Goal: Task Accomplishment & Management: Use online tool/utility

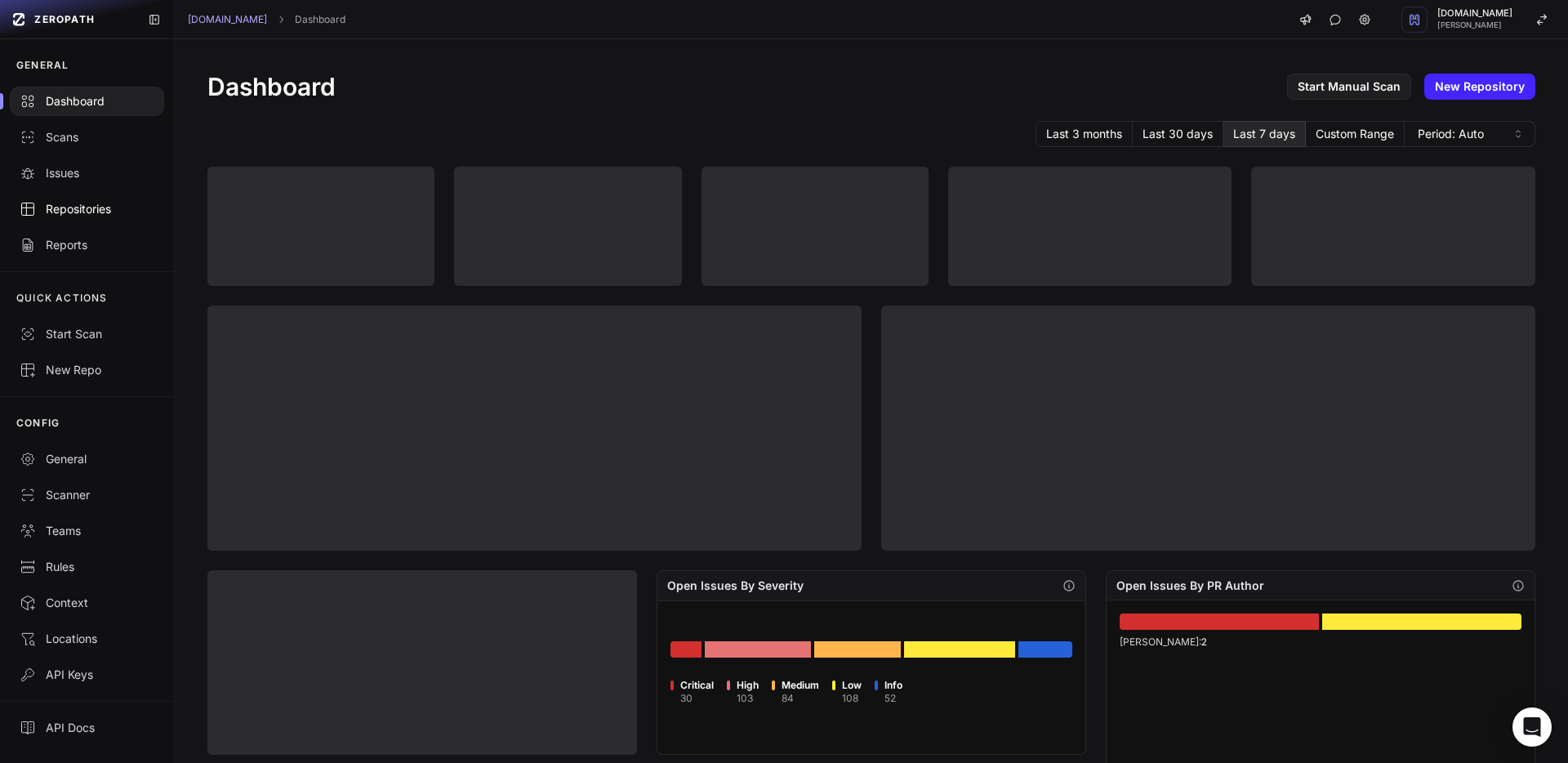
click at [100, 206] on div "Repositories" at bounding box center [87, 209] width 135 height 16
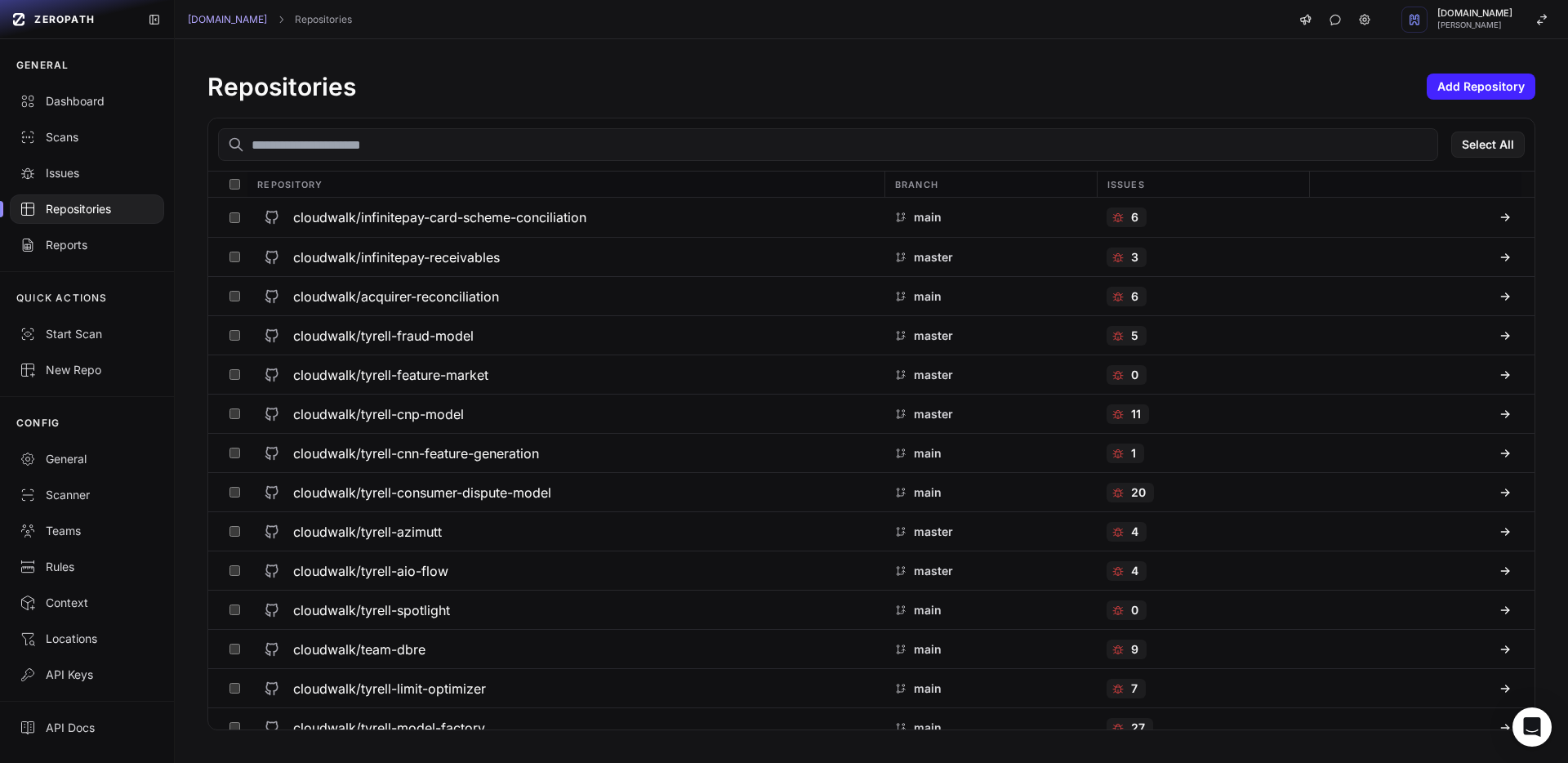
click at [415, 144] on input "text" at bounding box center [828, 145] width 1220 height 33
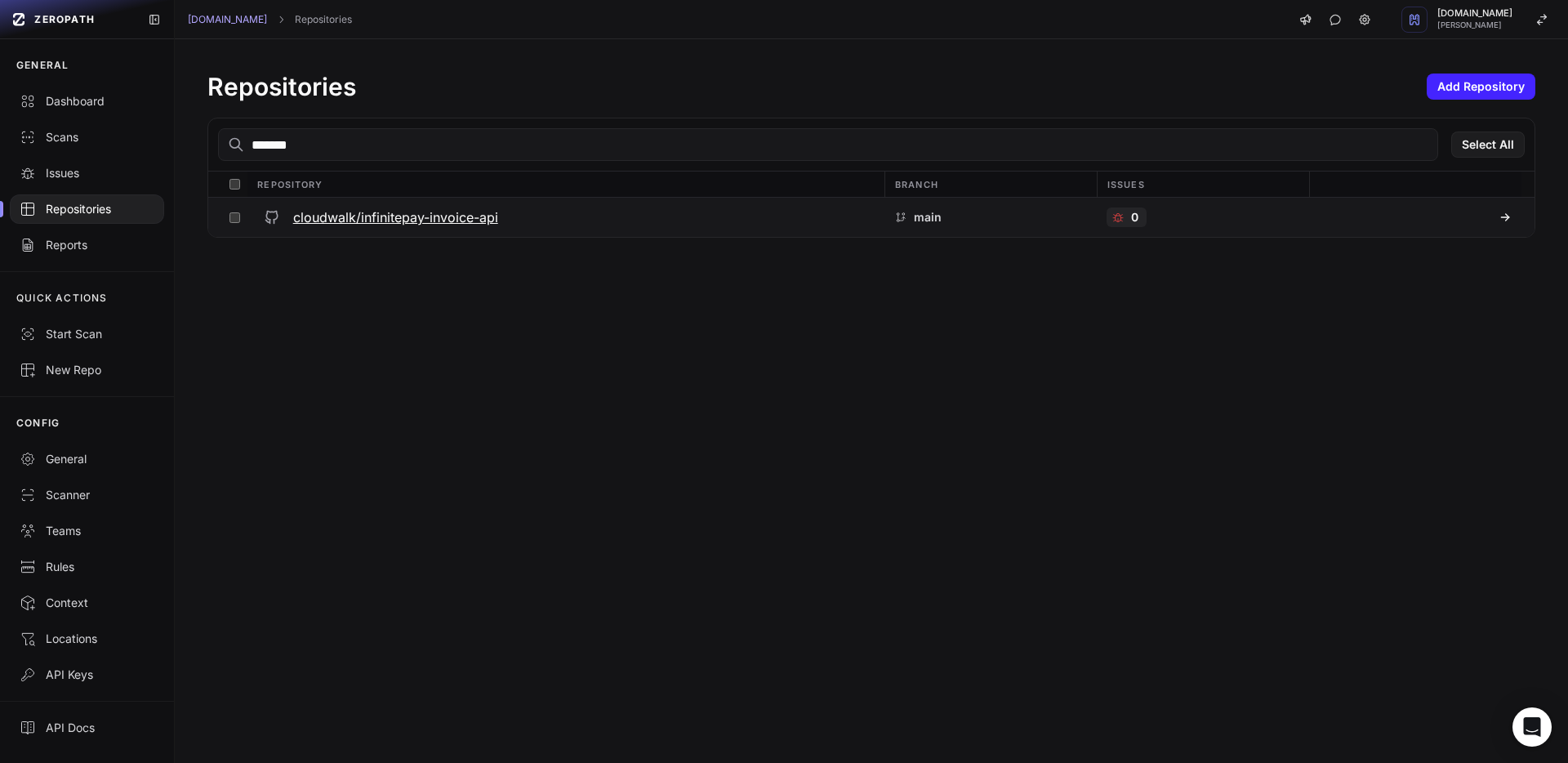
type input "*******"
click at [424, 235] on button "cloudwalk/infinitepay-invoice-api" at bounding box center [566, 217] width 637 height 39
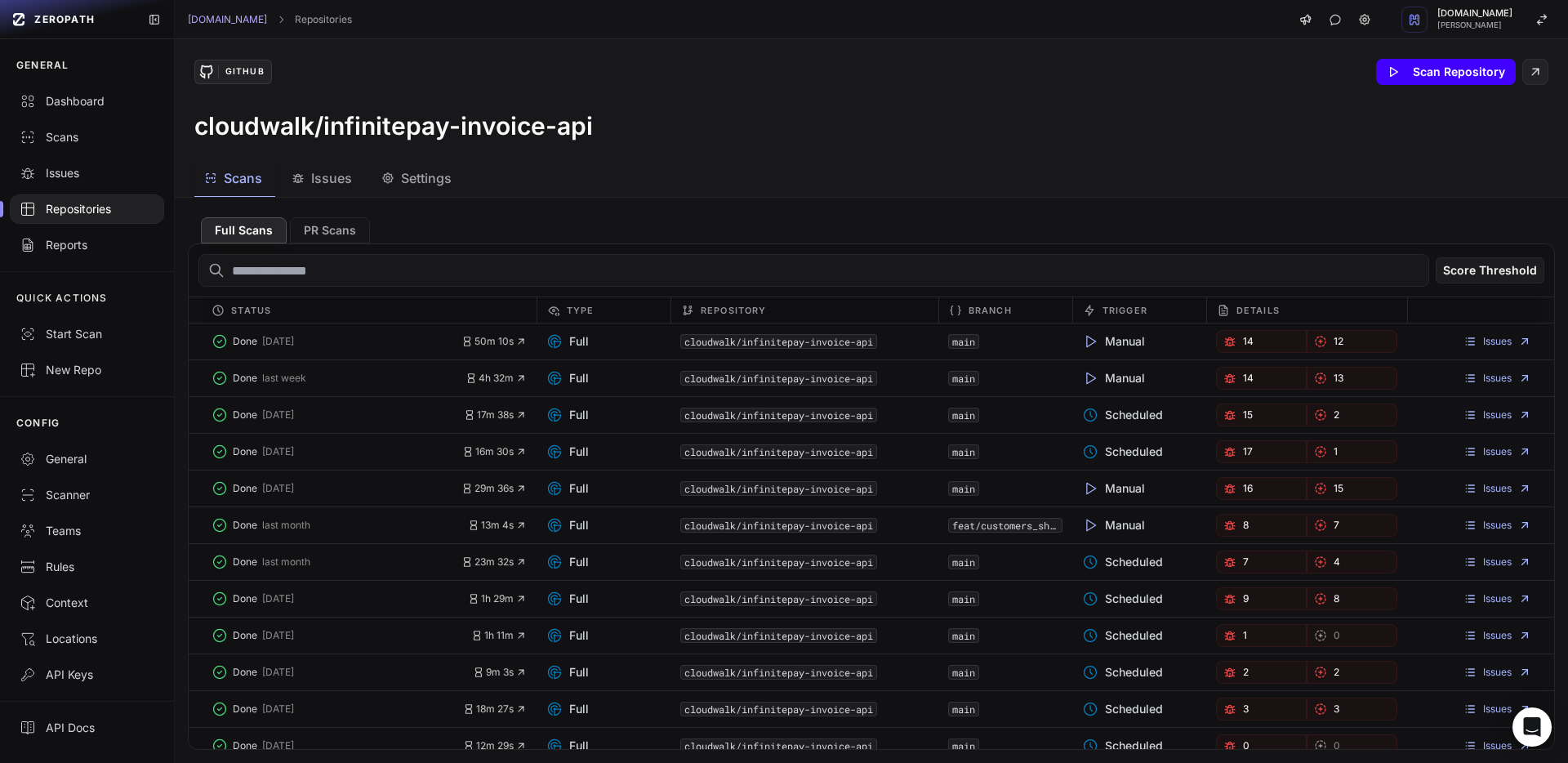
click at [1414, 79] on button "Scan Repository" at bounding box center [1445, 72] width 139 height 26
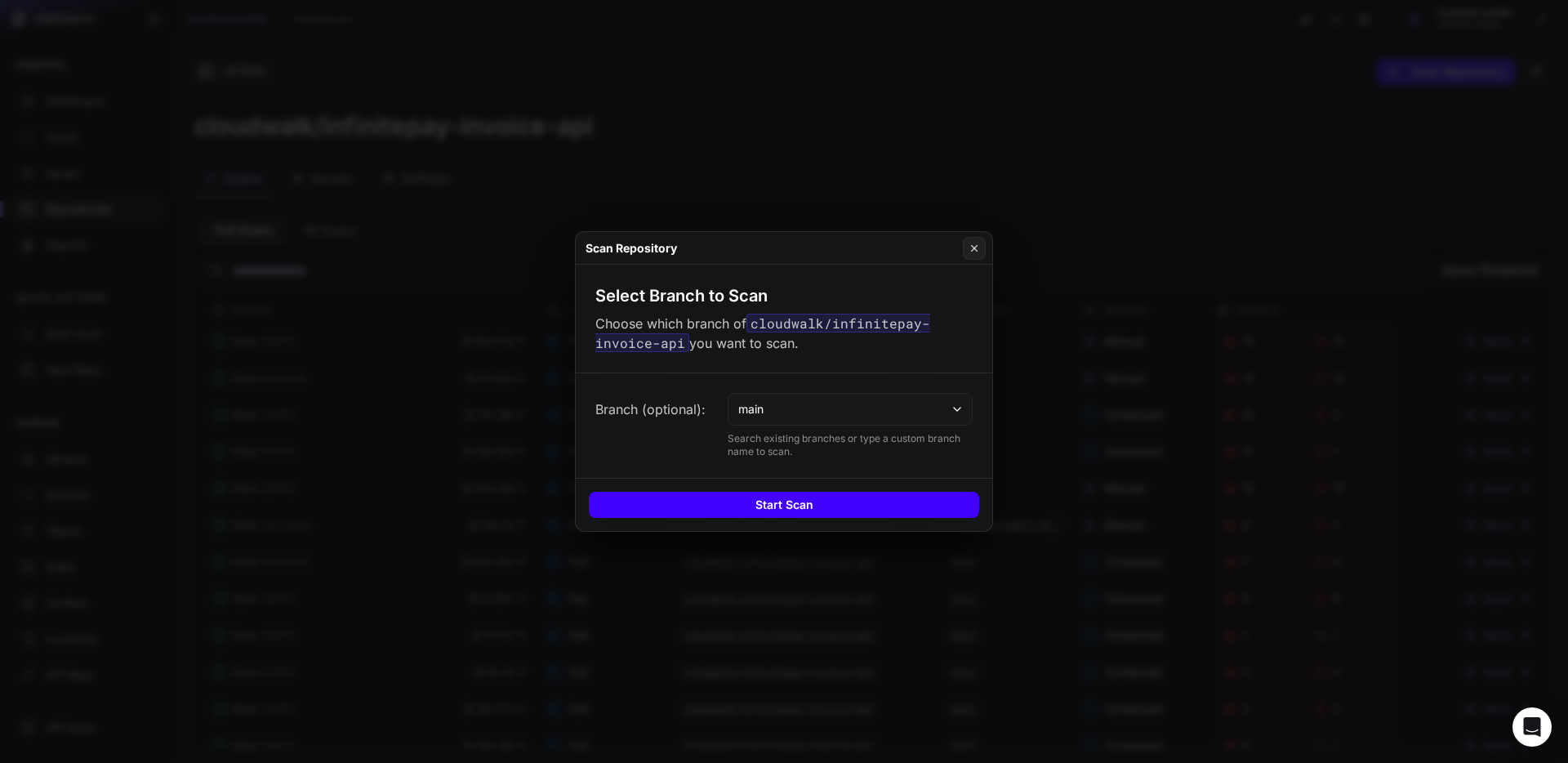
click at [789, 506] on button "Start Scan" at bounding box center [784, 505] width 391 height 26
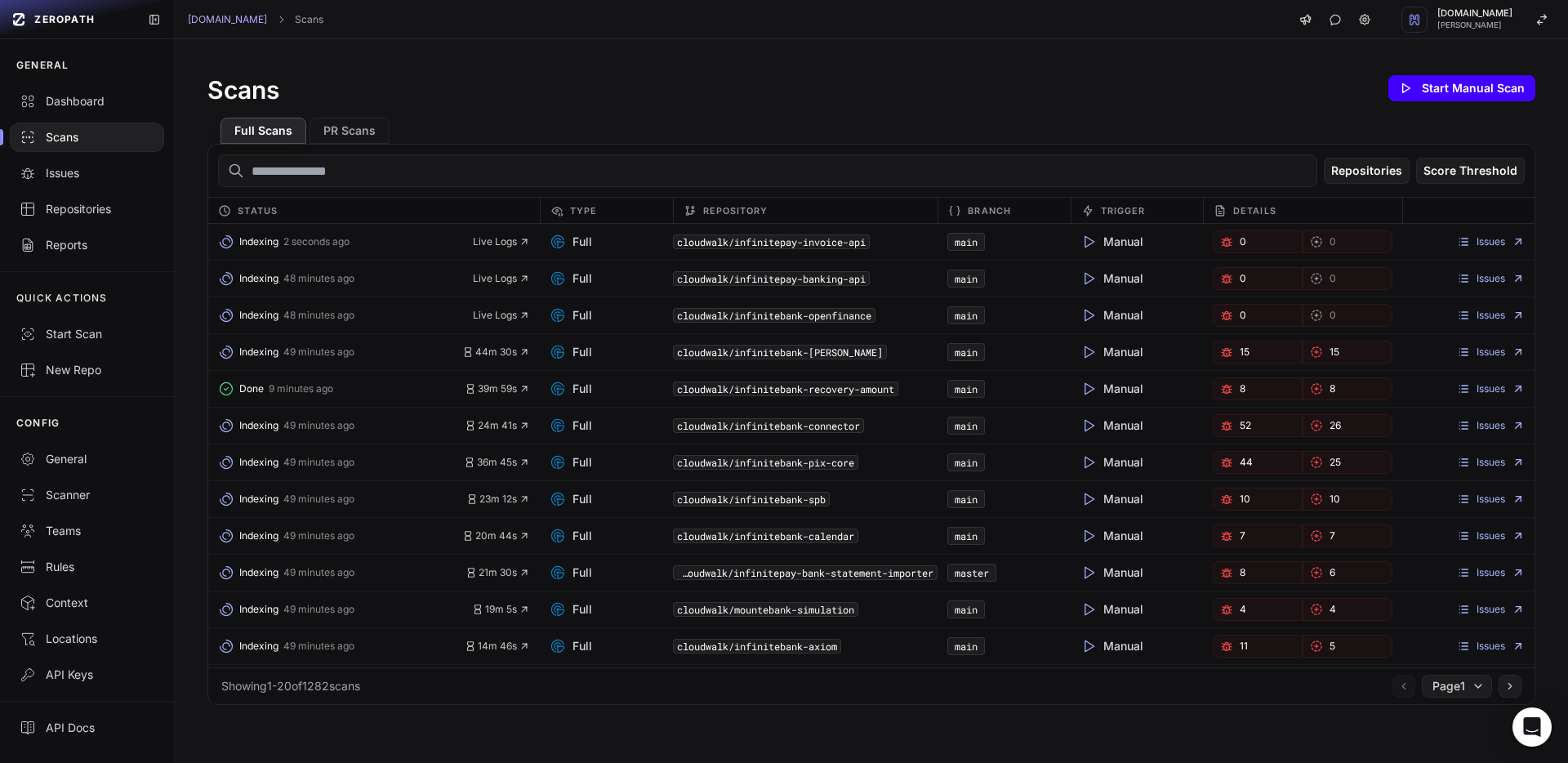
click at [1451, 100] on button "Start Manual Scan" at bounding box center [1462, 88] width 147 height 26
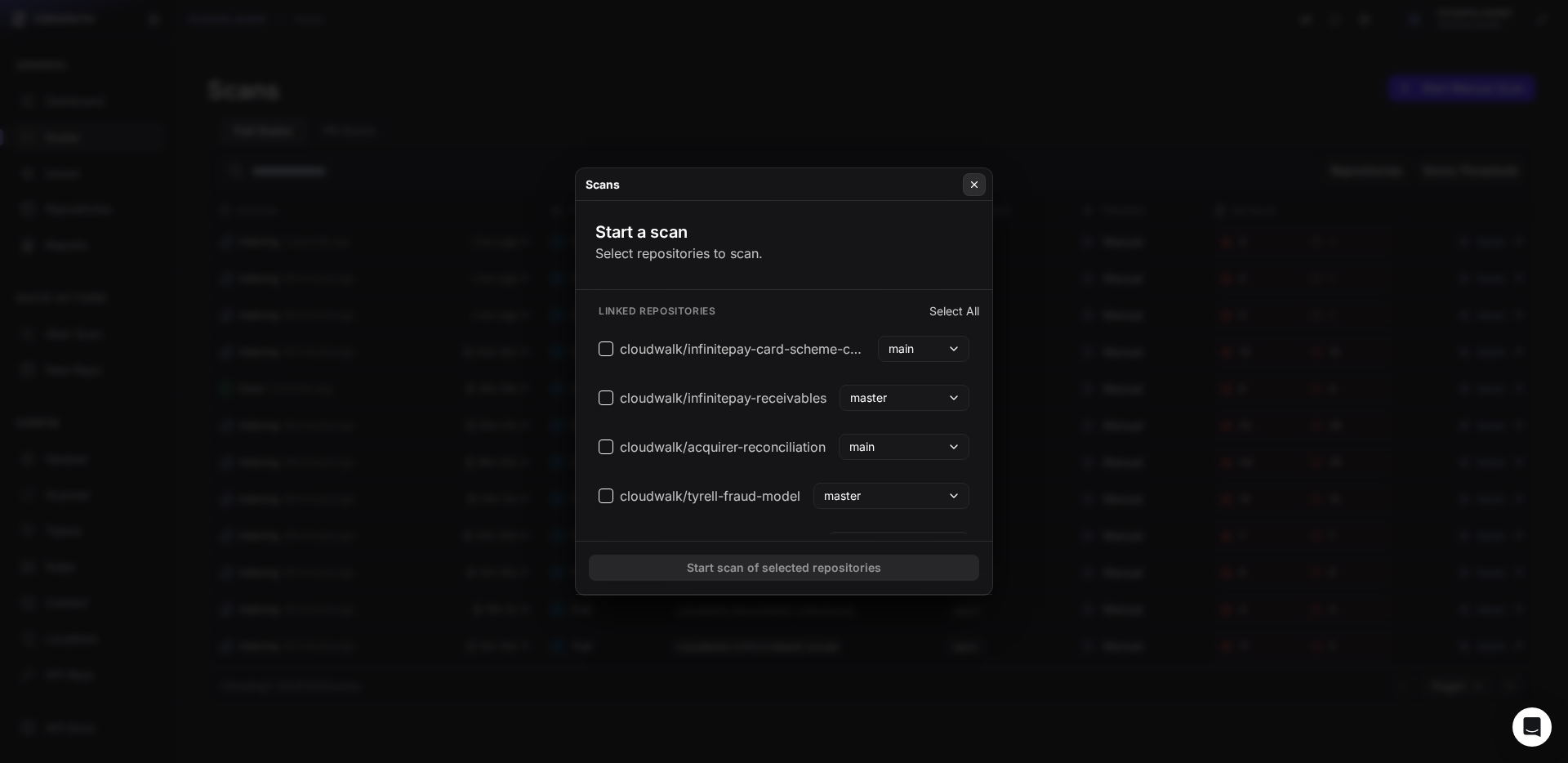
click at [969, 181] on icon at bounding box center [974, 184] width 11 height 13
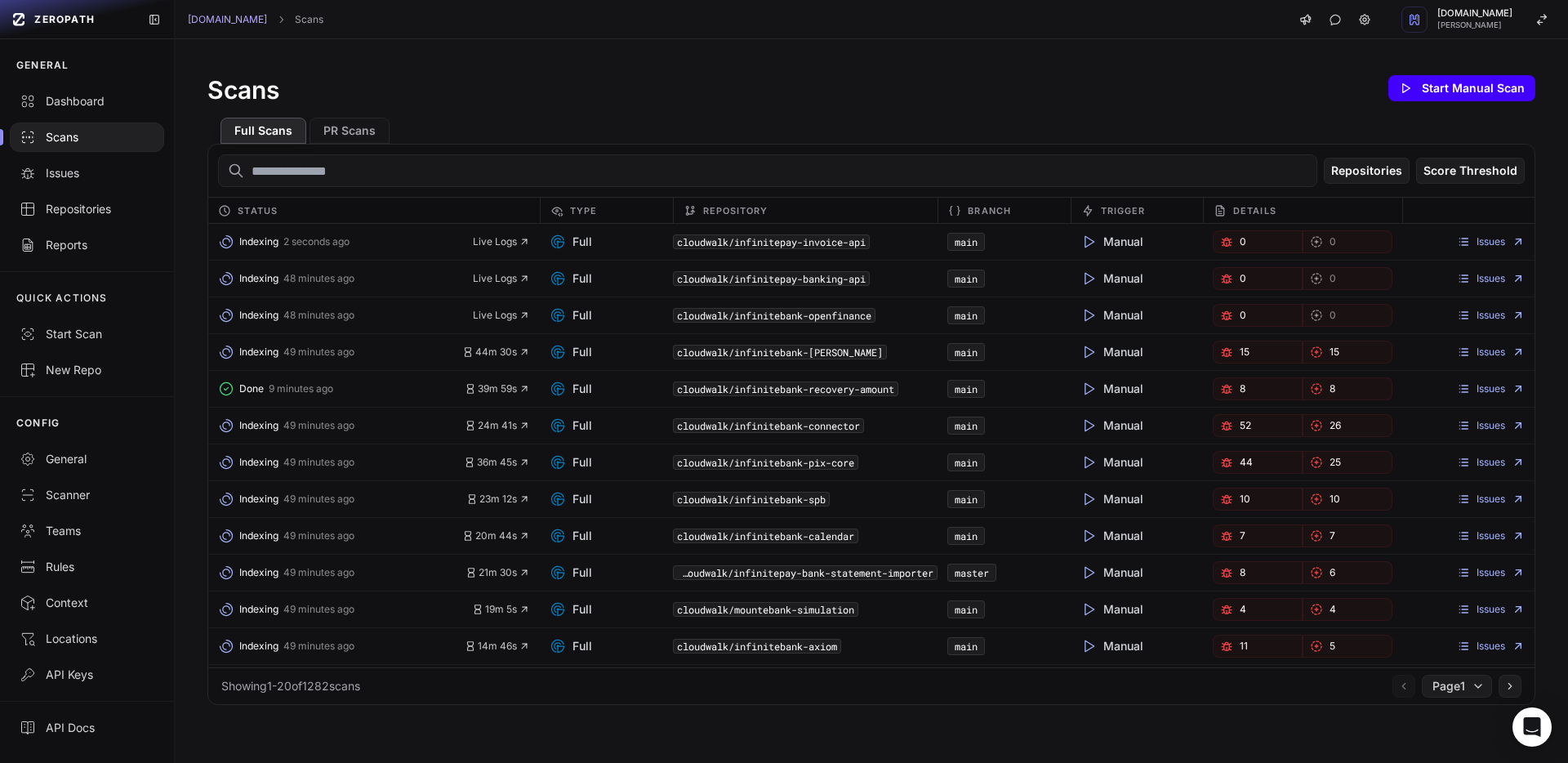
click at [1481, 96] on button "Start Manual Scan" at bounding box center [1462, 88] width 147 height 26
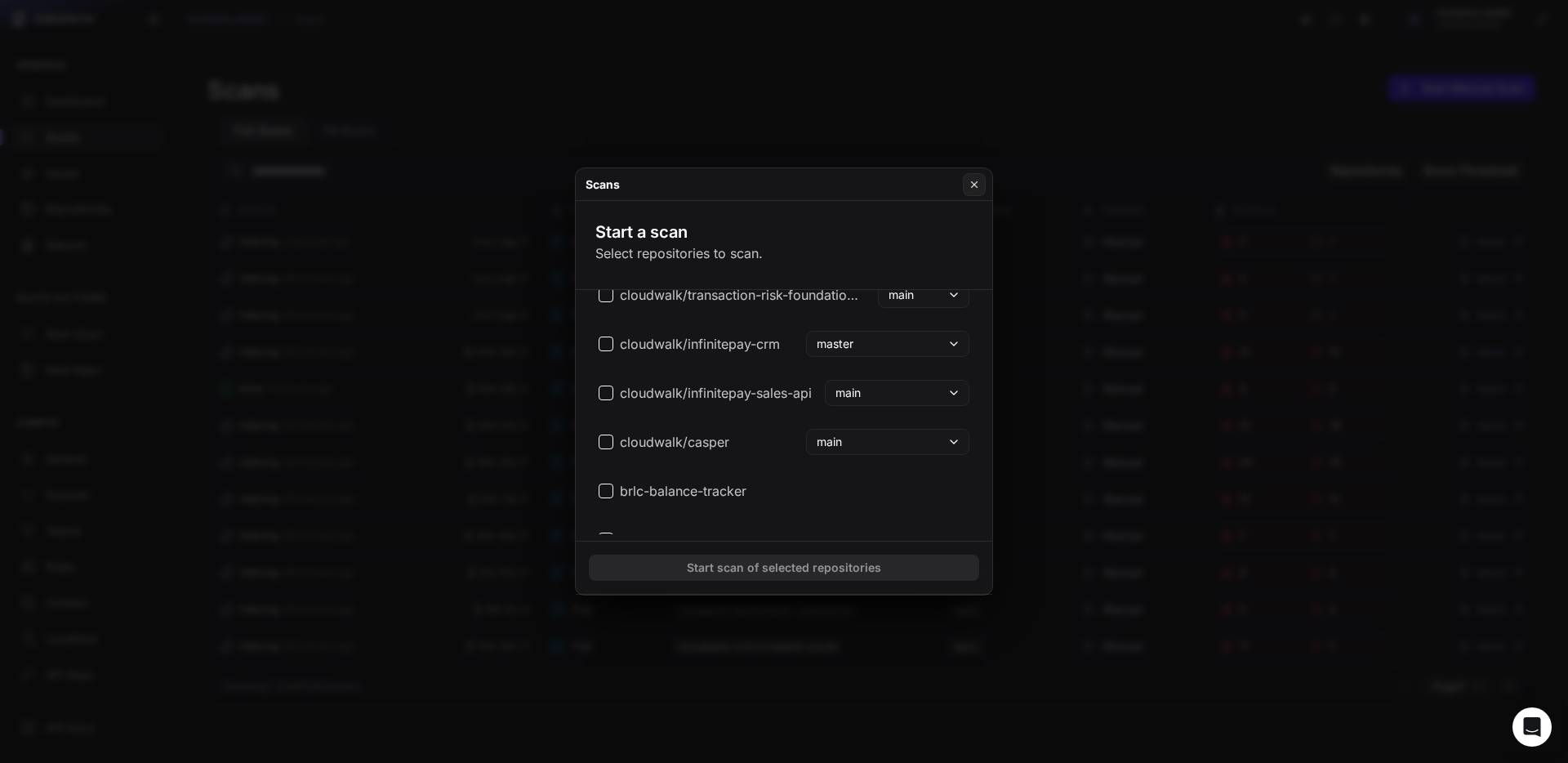
scroll to position [3265, 0]
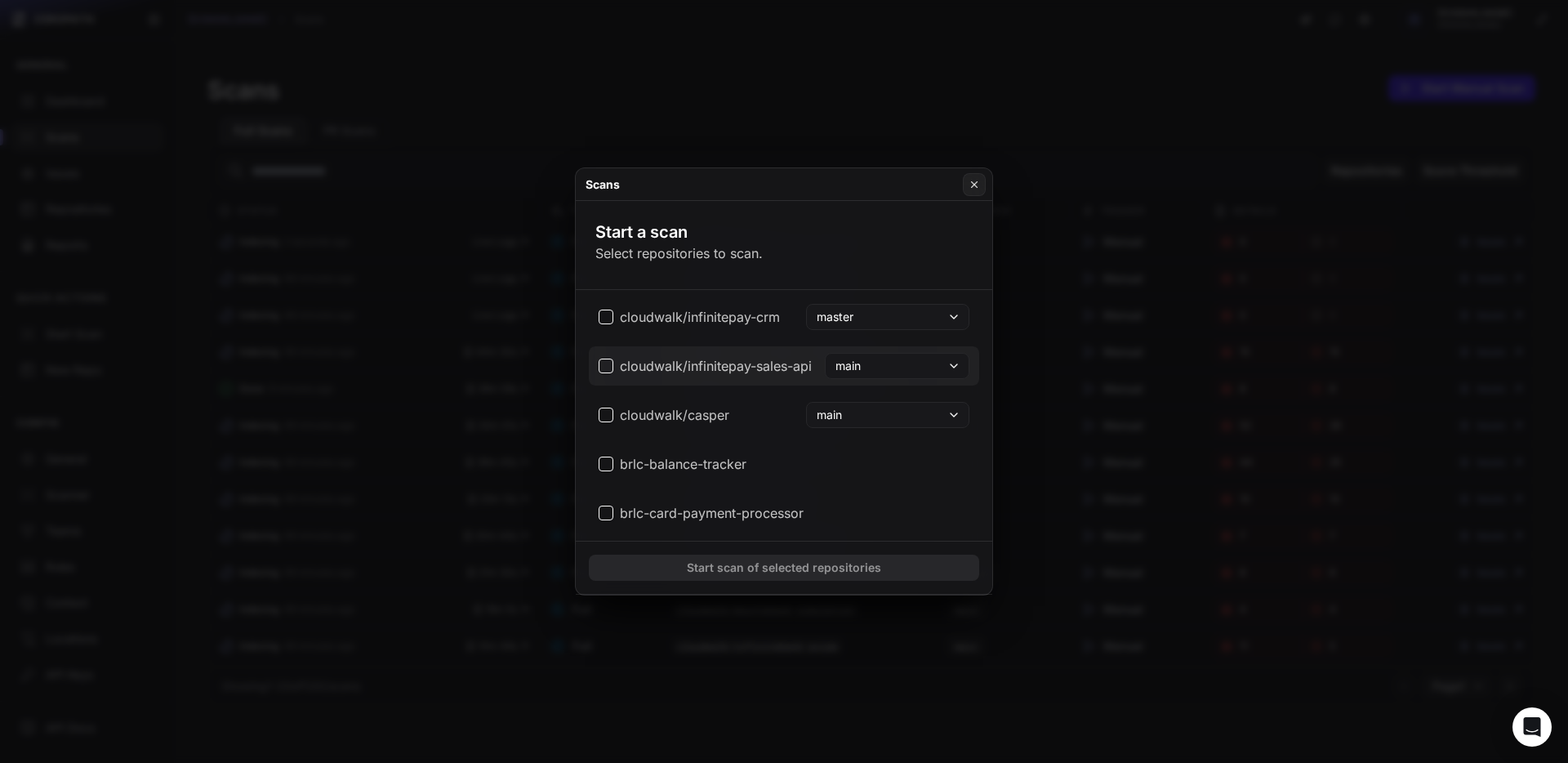
click at [612, 362] on span "cloudwalk/infinitepay-sales-api" at bounding box center [705, 365] width 213 height 20
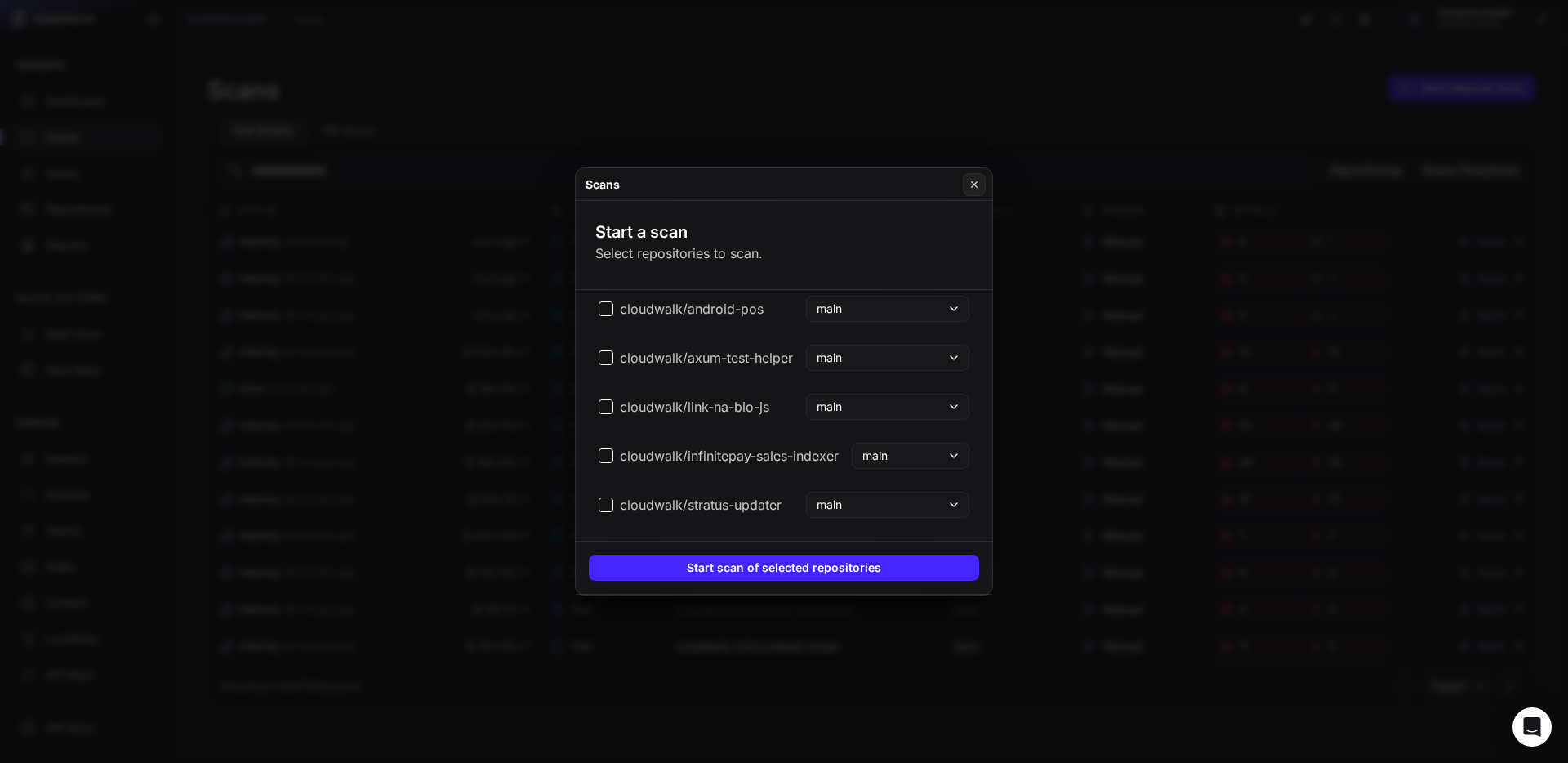
scroll to position [4317, 0]
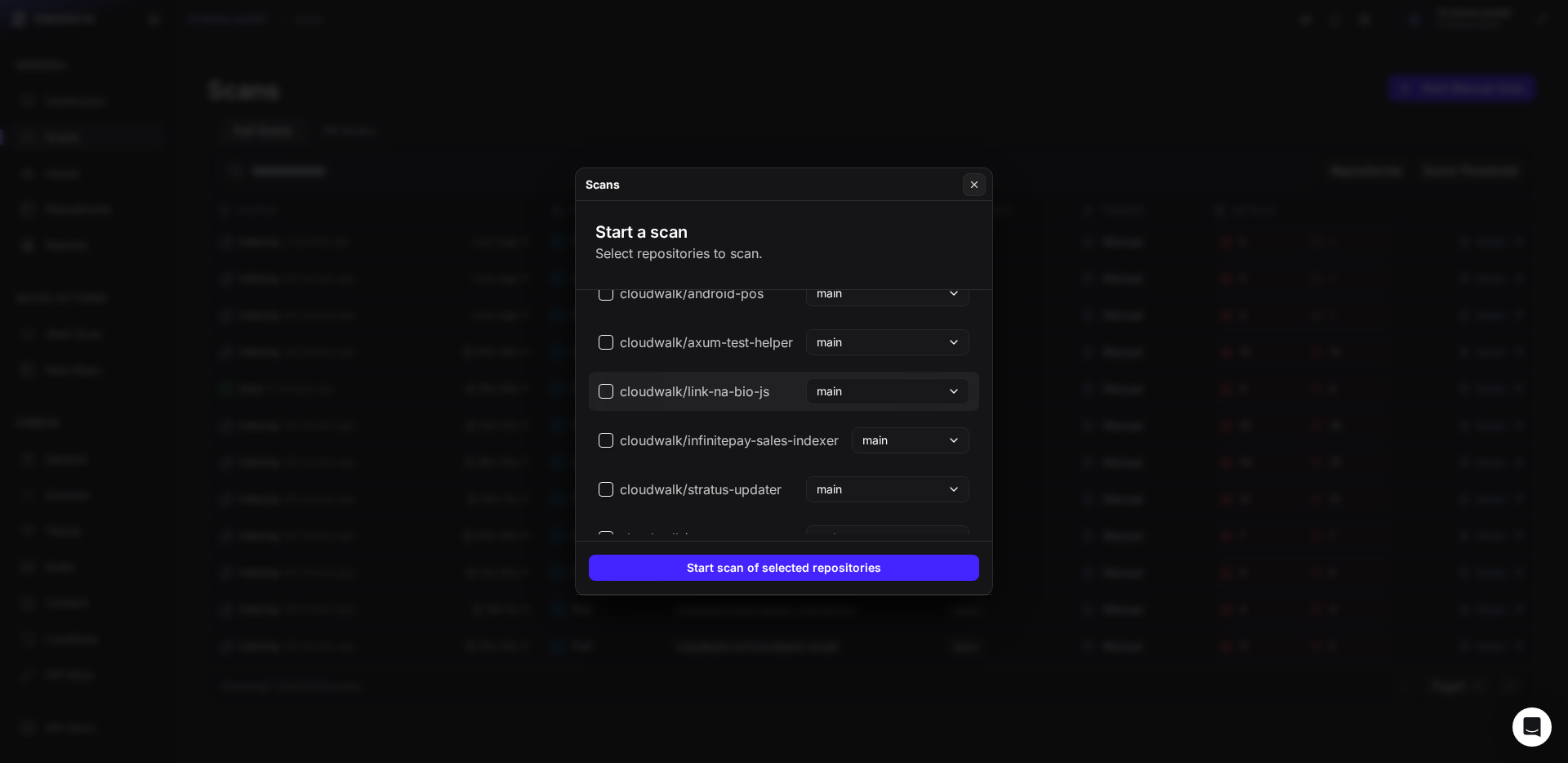
click at [609, 391] on span "cloudwalk/link-na-bio-js" at bounding box center [684, 391] width 171 height 20
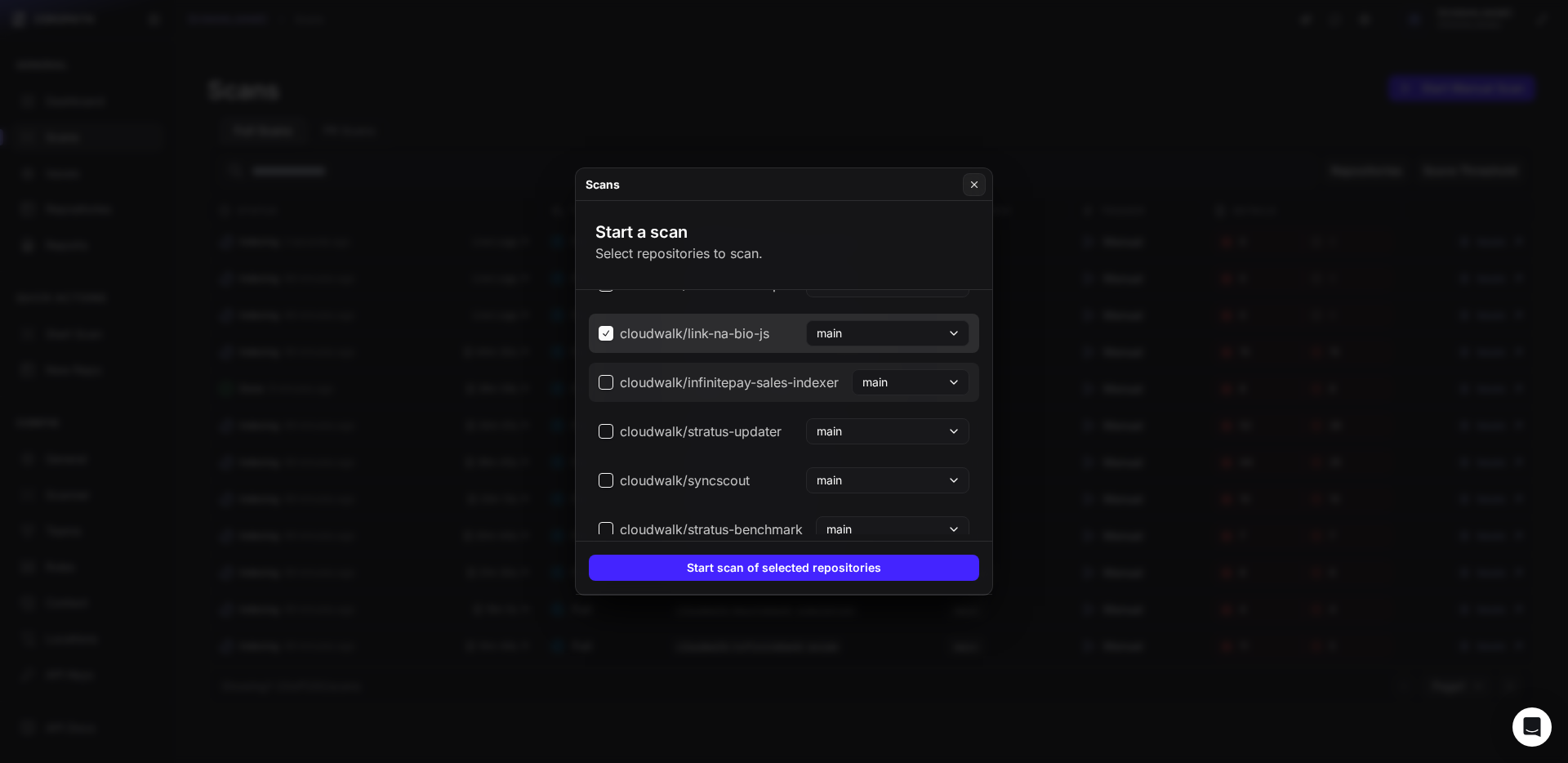
scroll to position [4376, 0]
click at [602, 378] on span "cloudwalk/infinitepay-sales-indexer" at bounding box center [718, 381] width 240 height 20
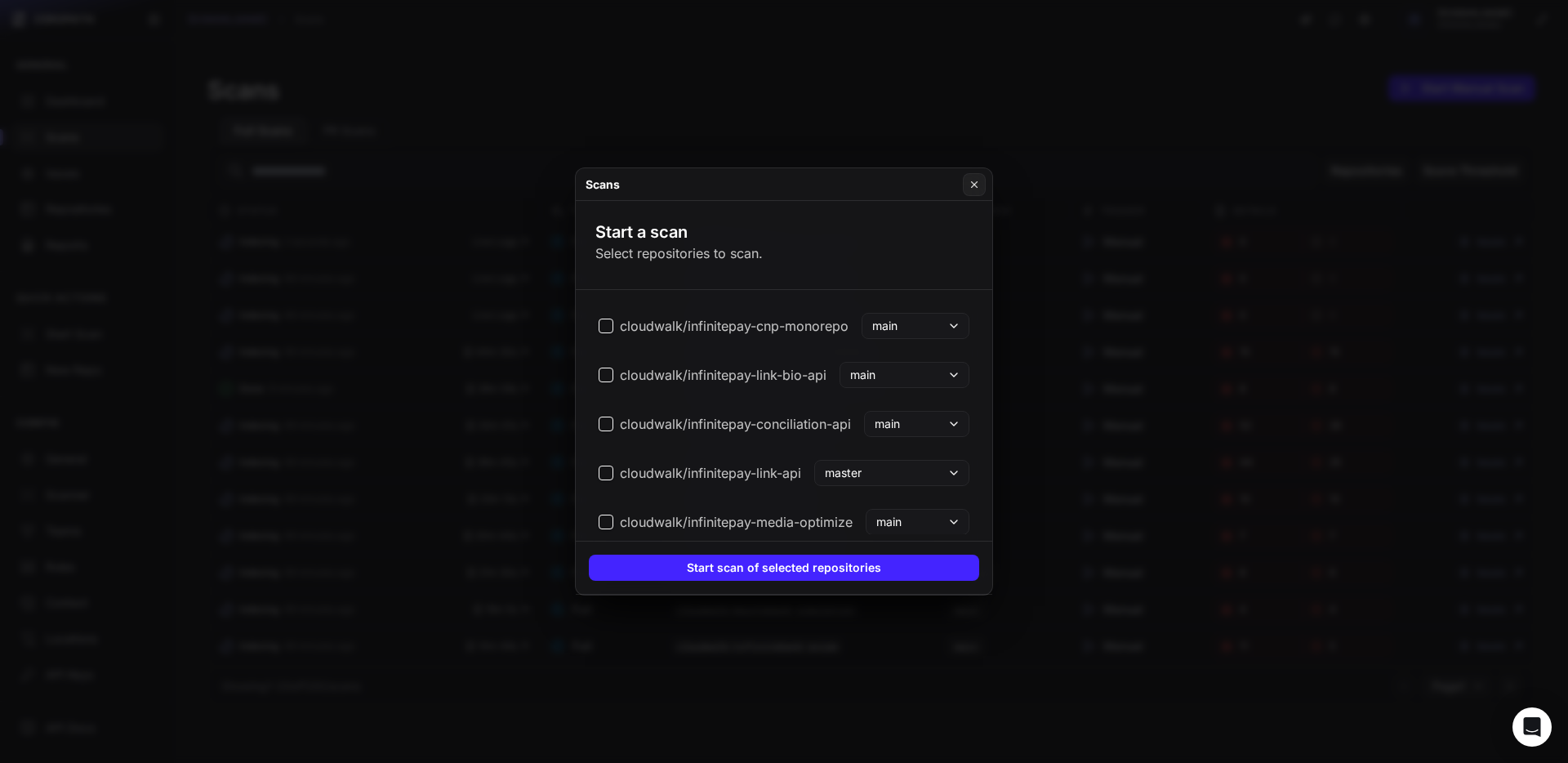
scroll to position [4831, 0]
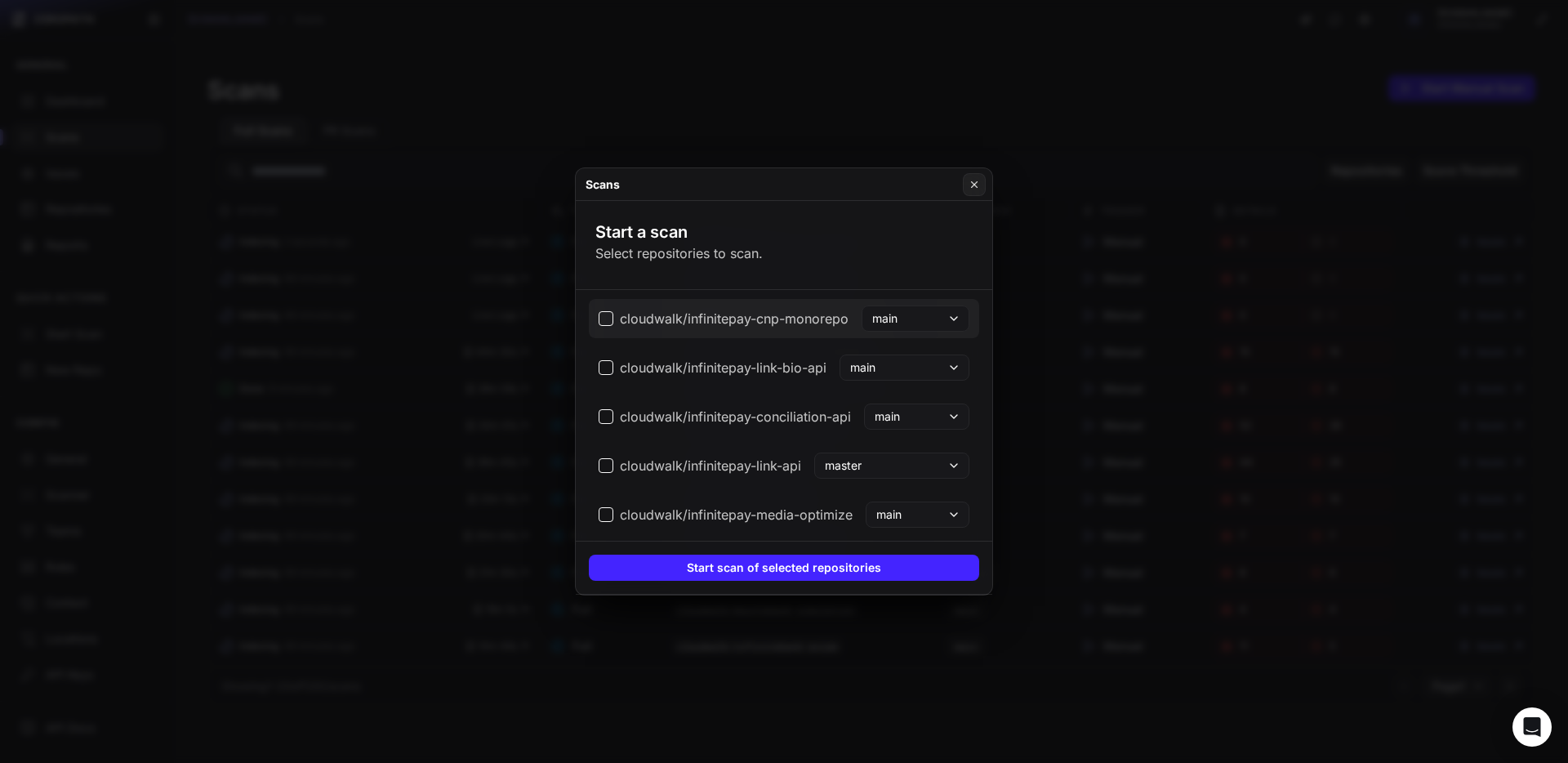
click at [606, 319] on span "cloudwalk/infinitepay-cnp-monorepo" at bounding box center [723, 318] width 249 height 20
click at [605, 365] on span "cloudwalk/infinitepay-link-bio-api" at bounding box center [712, 367] width 228 height 20
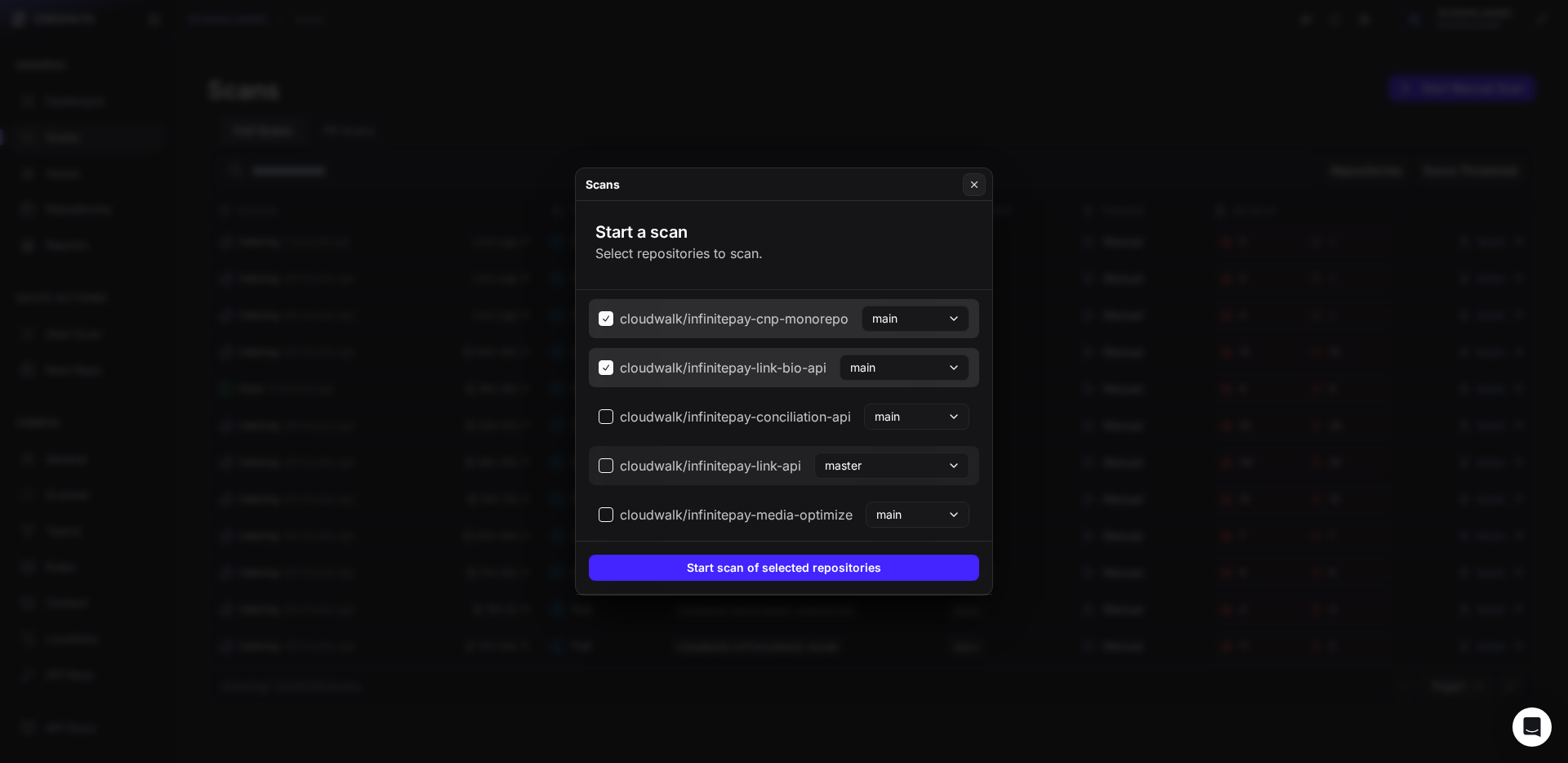
click at [606, 468] on span "cloudwalk/infinitepay-link-api" at bounding box center [700, 465] width 203 height 20
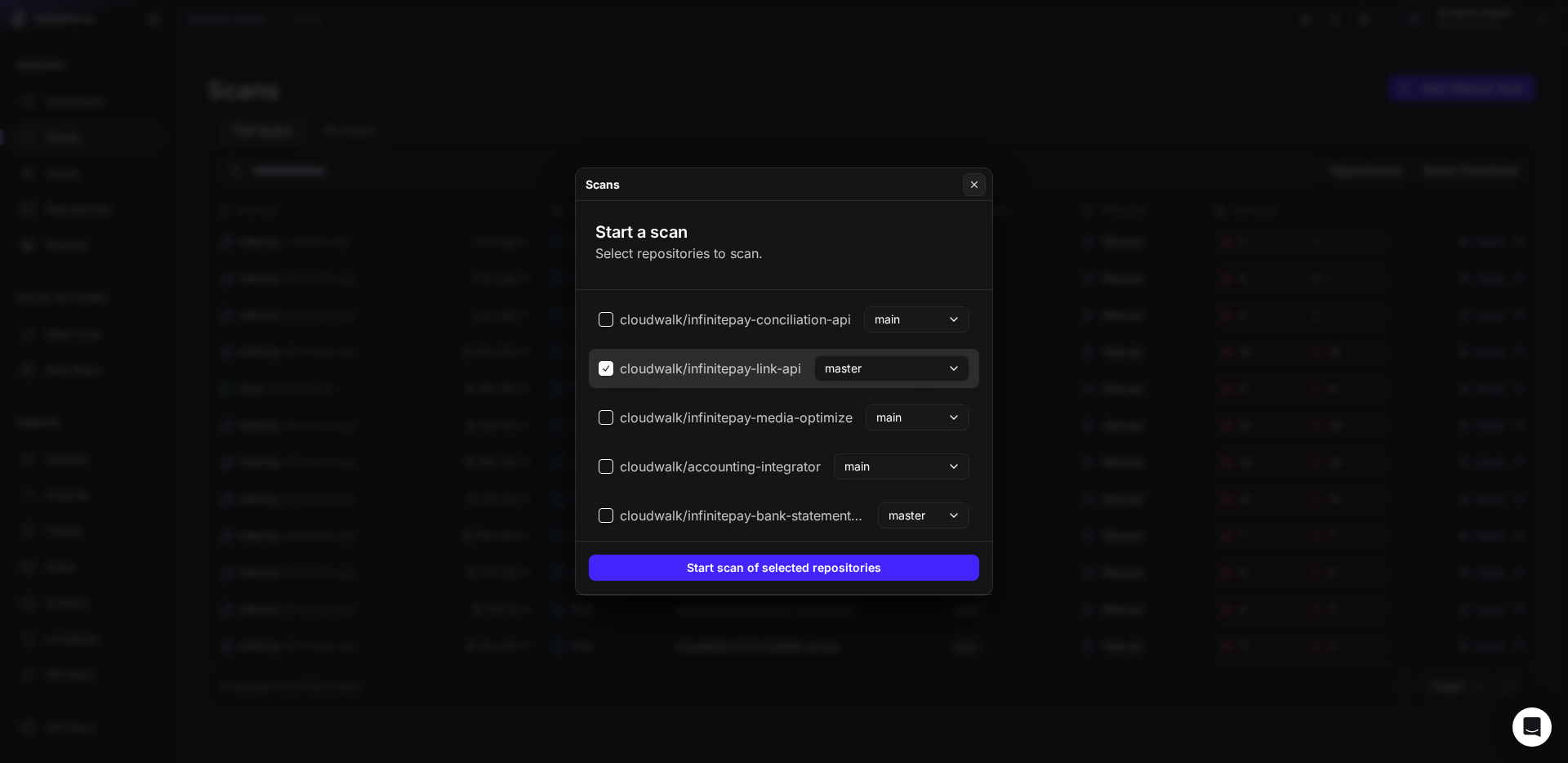
scroll to position [4930, 0]
click at [605, 414] on span "cloudwalk/infinitepay-media-optimize" at bounding box center [725, 415] width 254 height 20
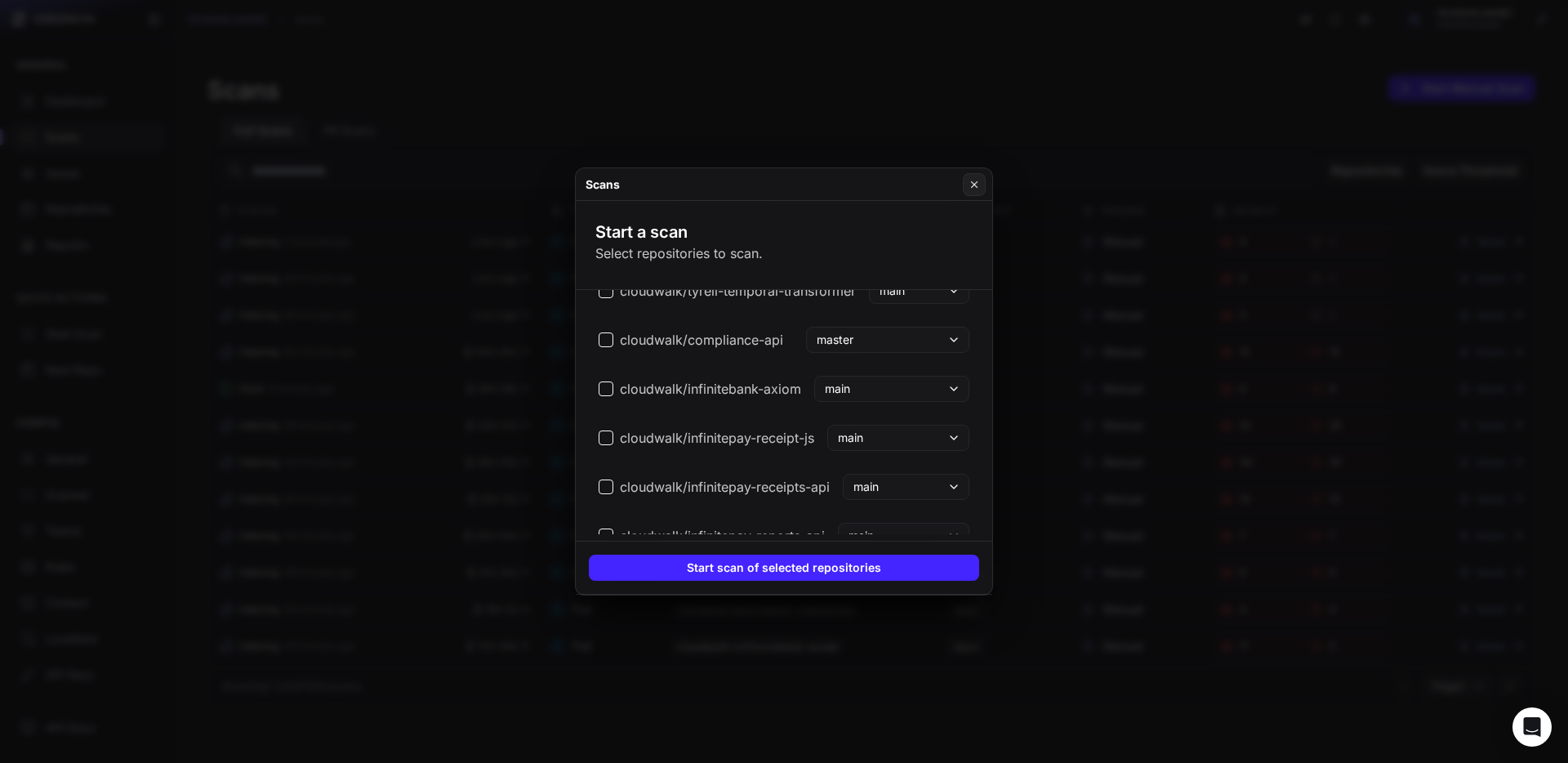
scroll to position [7028, 0]
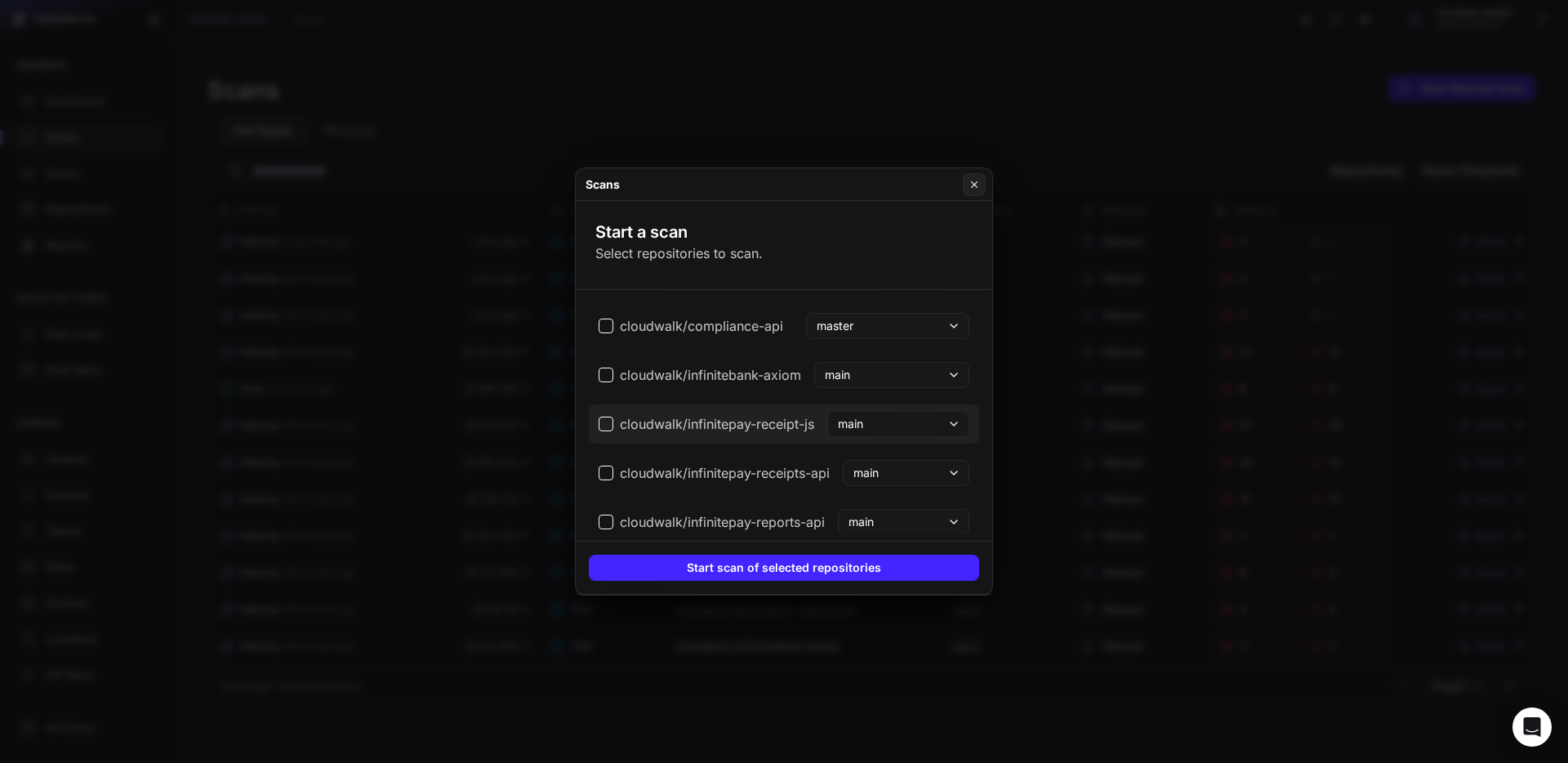
click at [609, 430] on span "cloudwalk/infinitepay-receipt-js" at bounding box center [706, 424] width 216 height 20
click at [605, 474] on span "cloudwalk/infinitepay-receipts-api" at bounding box center [714, 473] width 231 height 20
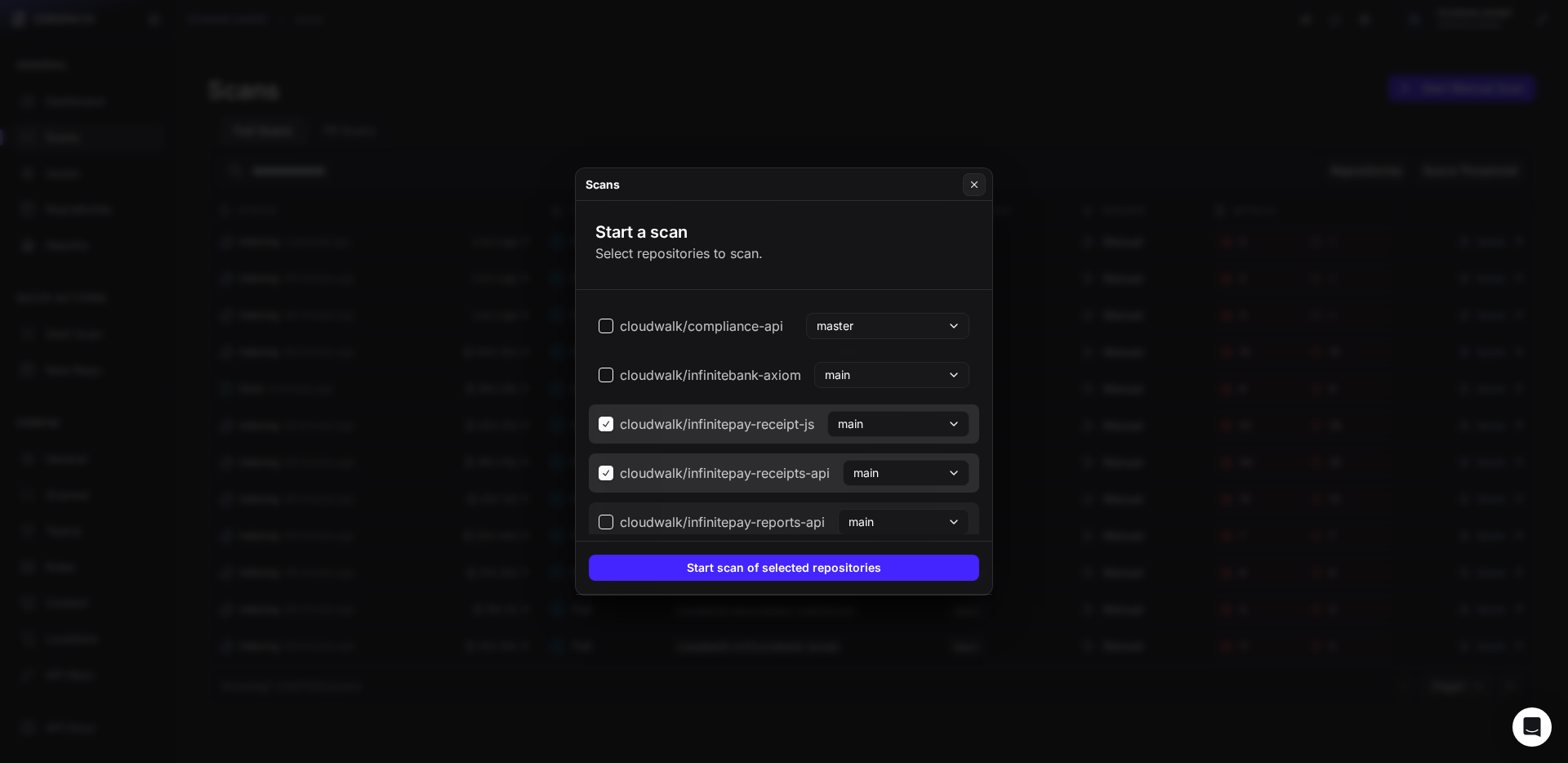
click at [602, 520] on span "cloudwalk/infinitepay-reports-api" at bounding box center [711, 521] width 226 height 20
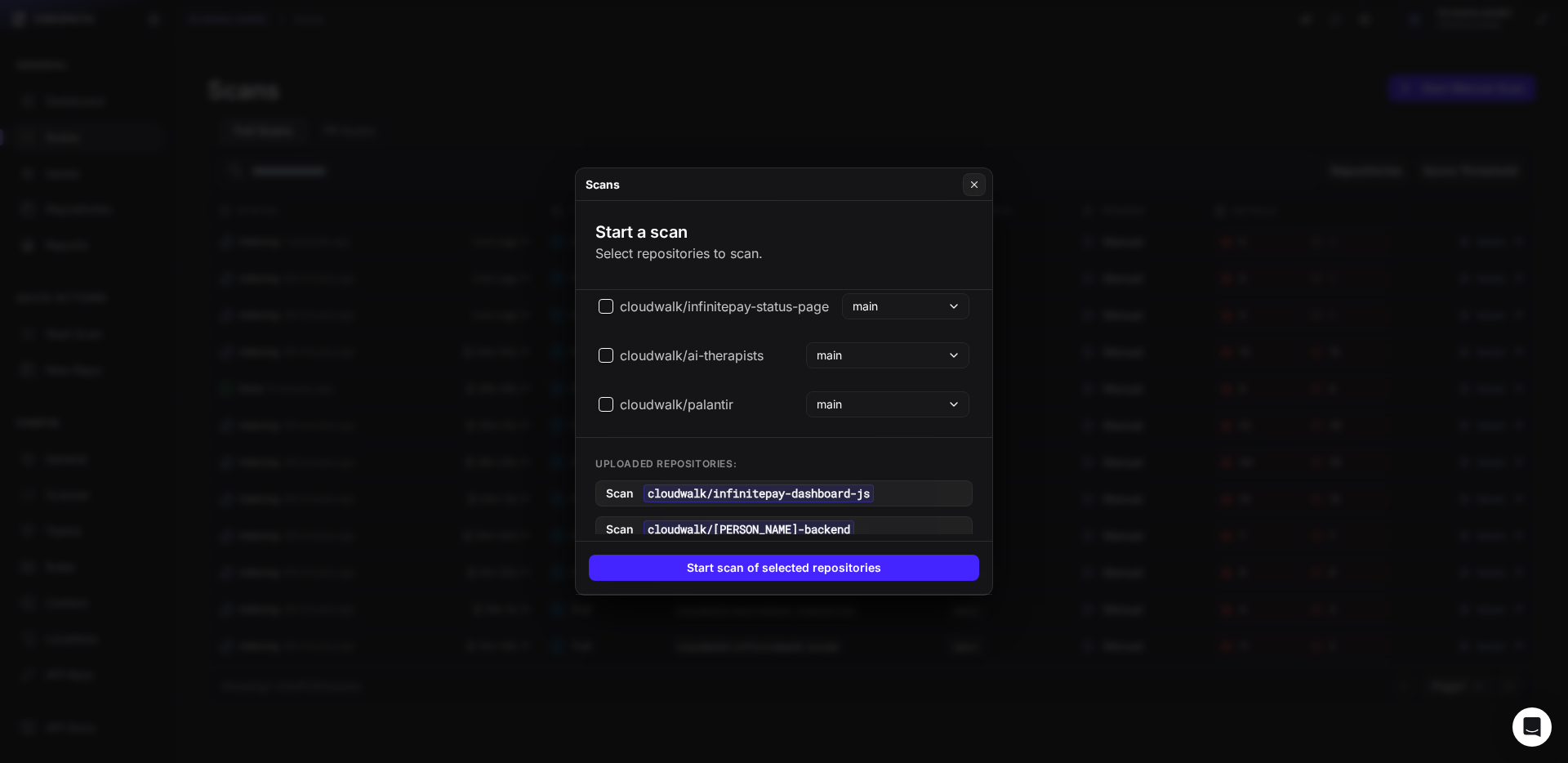
scroll to position [12317, 0]
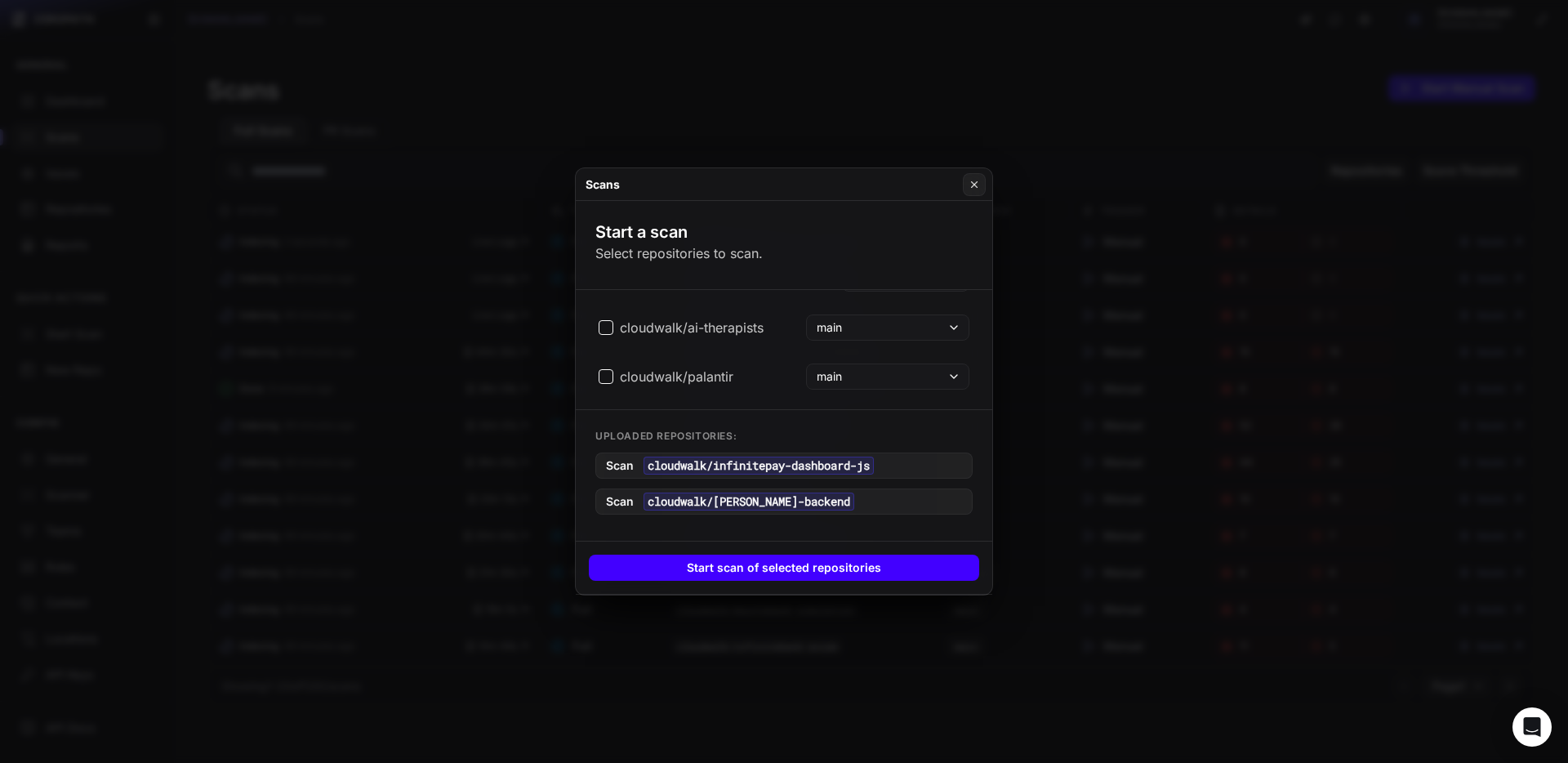
click at [766, 566] on button "Start scan of selected repositories" at bounding box center [784, 567] width 391 height 26
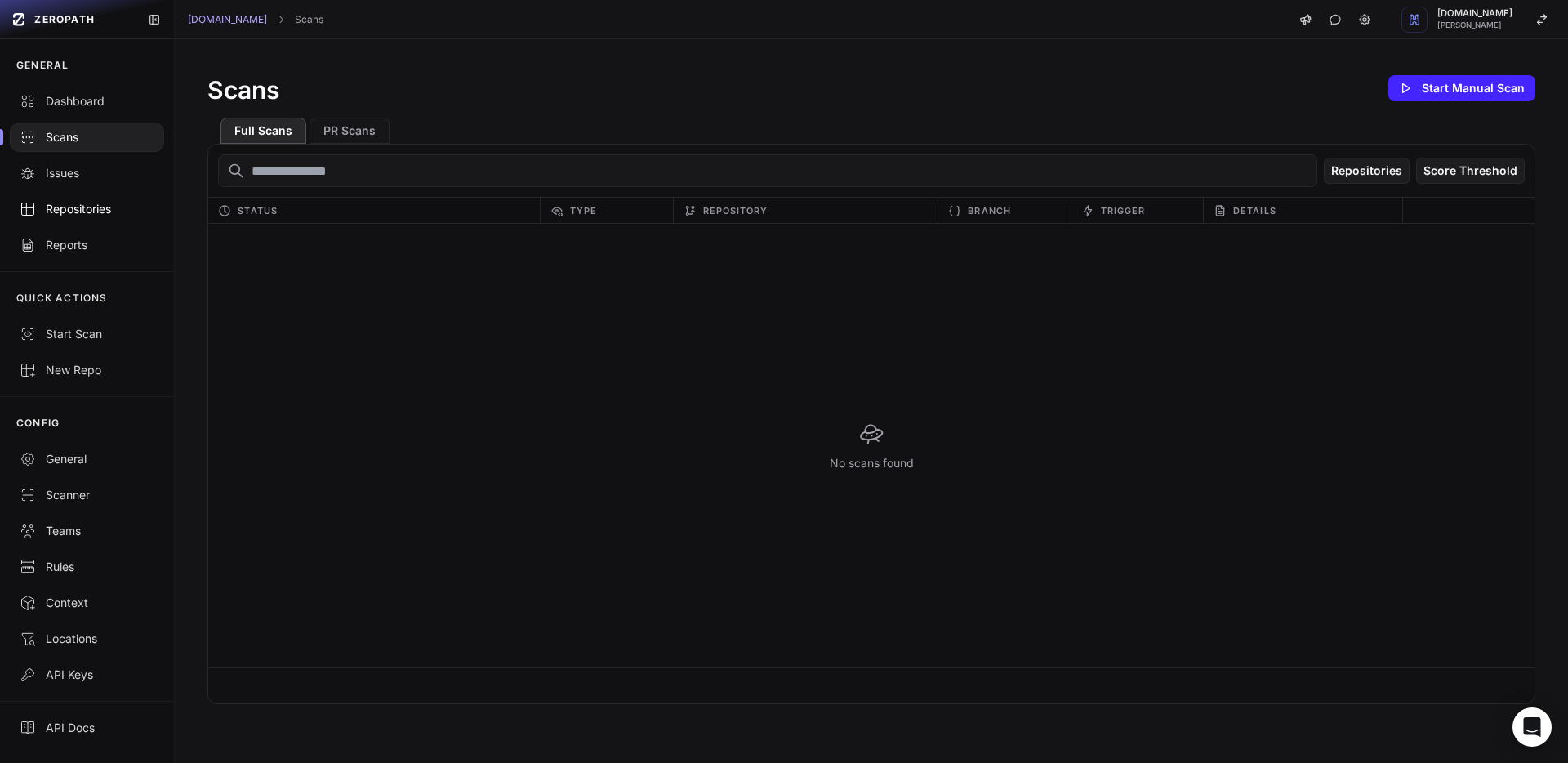
click at [94, 199] on link "Repositories" at bounding box center [87, 209] width 174 height 36
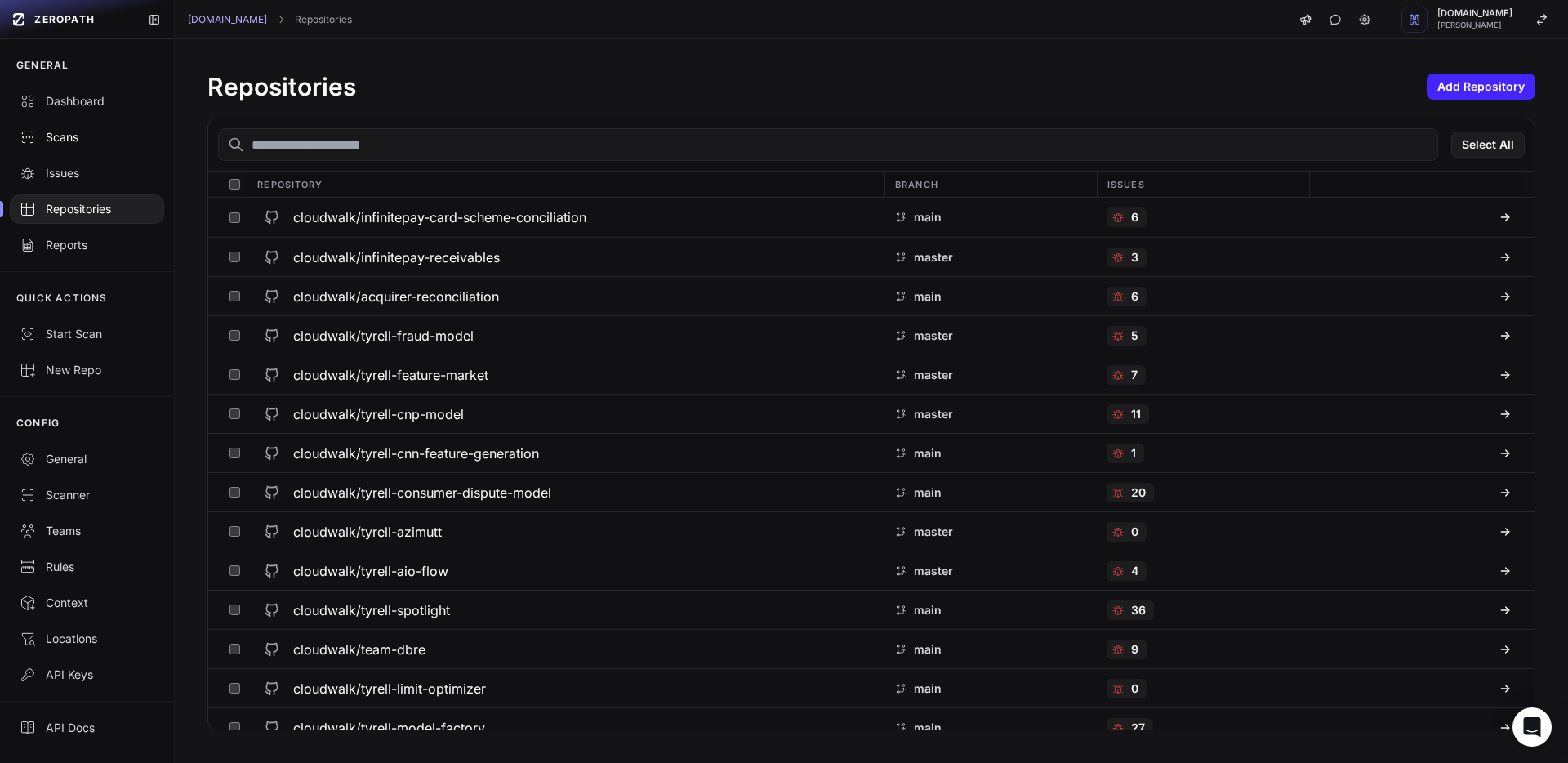
click at [74, 139] on div "Scans" at bounding box center [87, 137] width 135 height 16
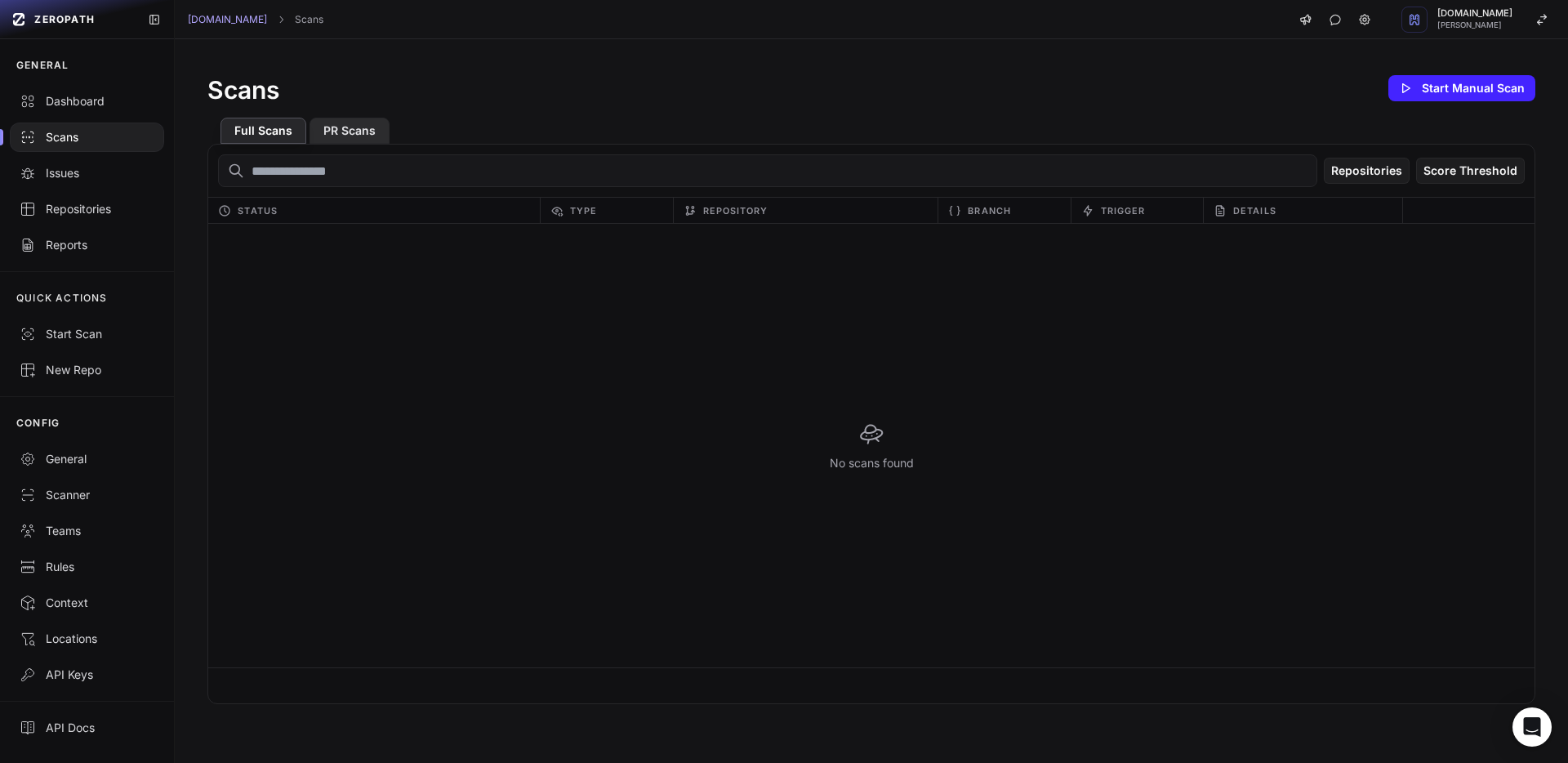
click at [355, 136] on button "PR Scans" at bounding box center [349, 131] width 80 height 26
click at [283, 120] on button "Full Scans" at bounding box center [263, 131] width 86 height 26
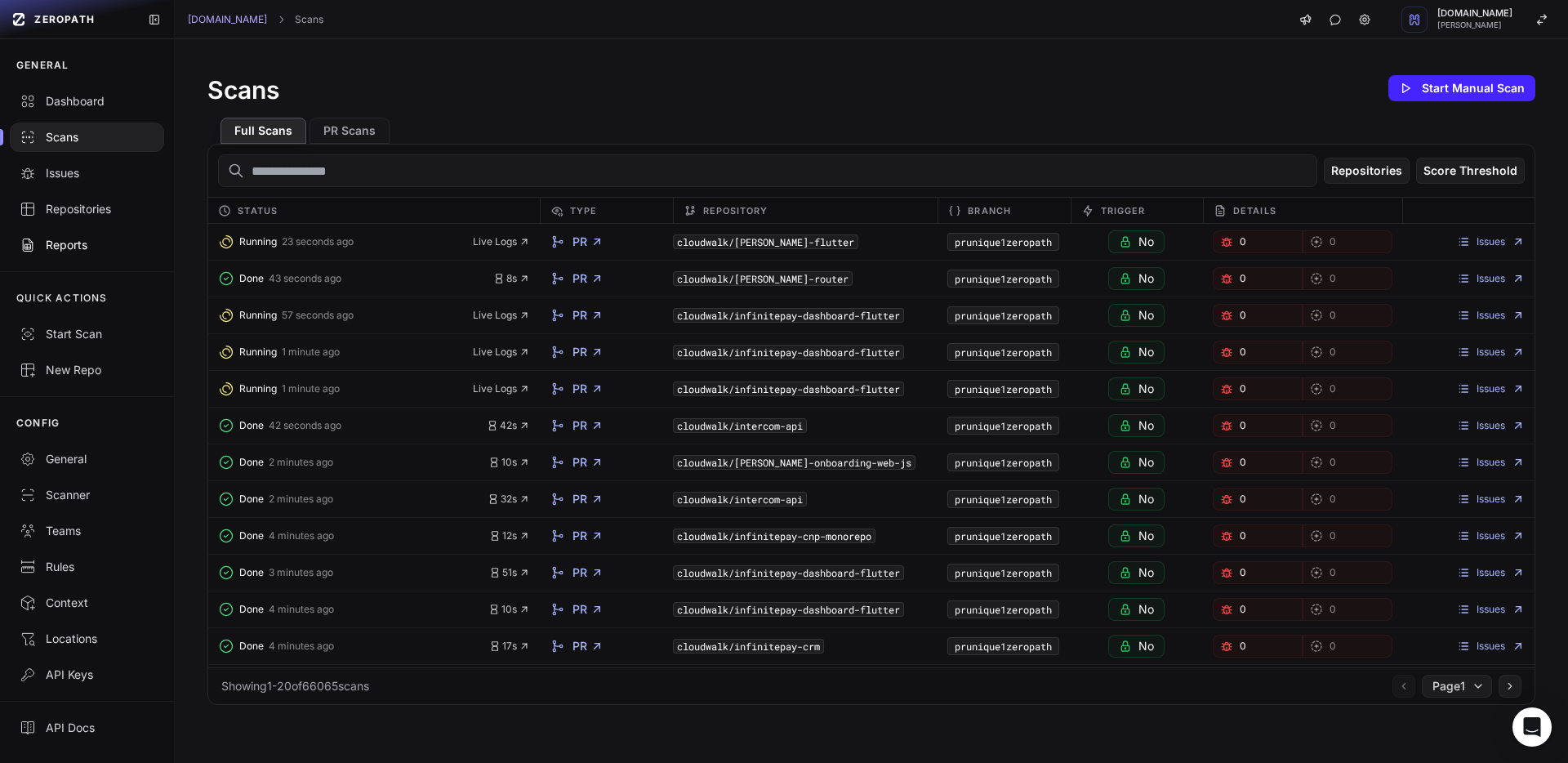
click at [136, 235] on link "Reports" at bounding box center [87, 244] width 174 height 36
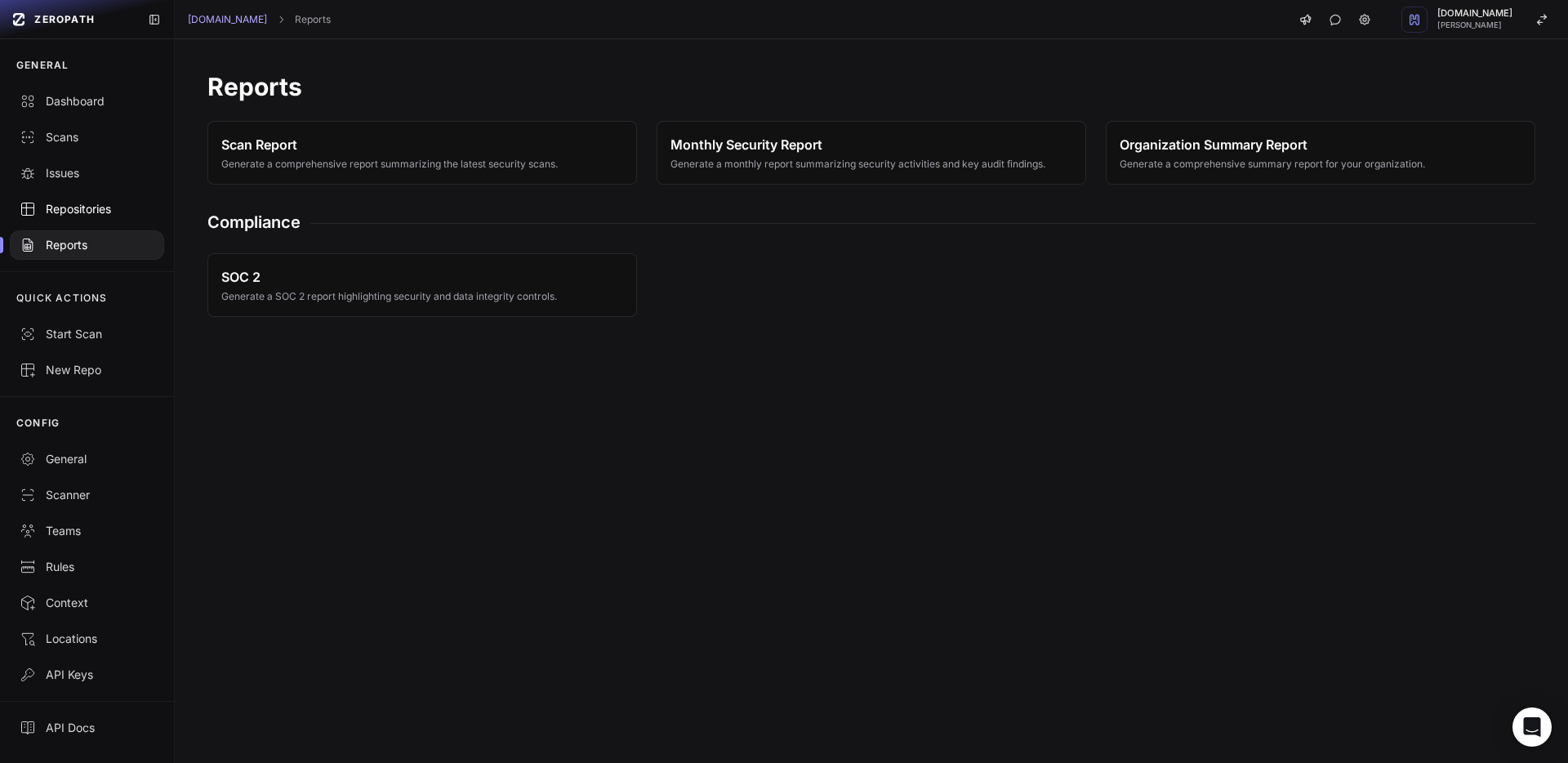
click at [107, 206] on div "Repositories" at bounding box center [87, 209] width 135 height 16
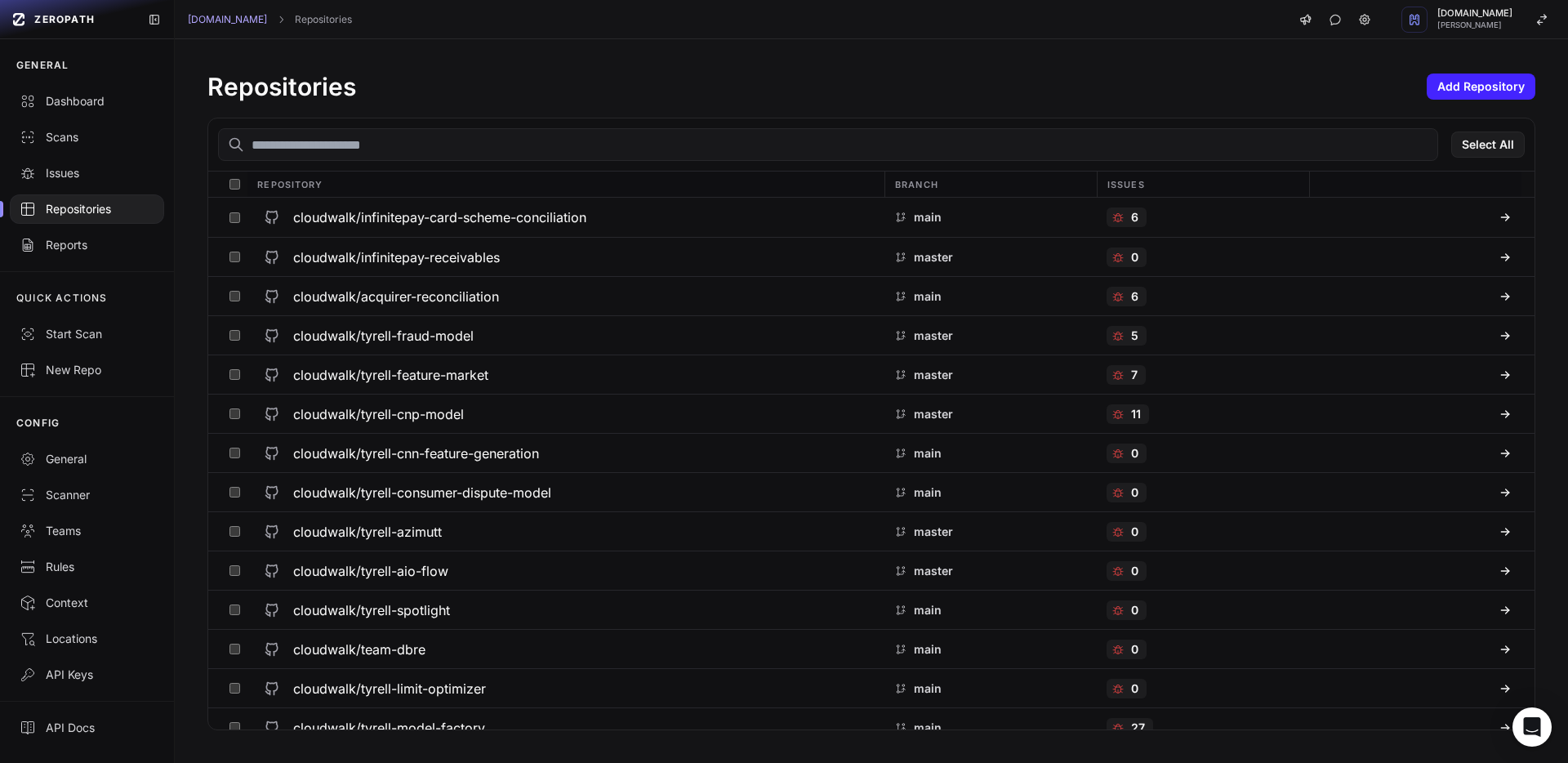
click at [468, 157] on input "text" at bounding box center [828, 145] width 1220 height 33
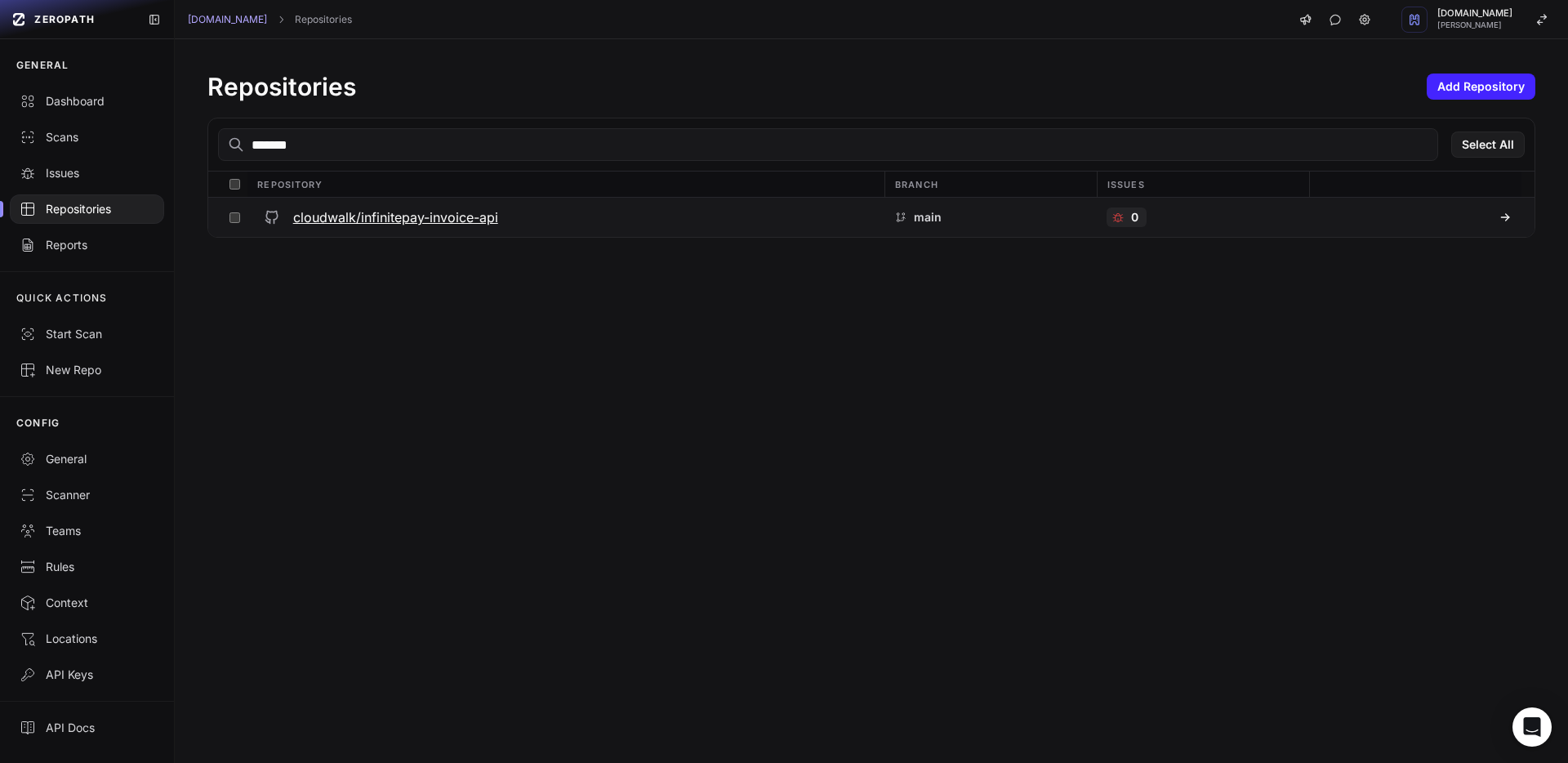
type input "*******"
click at [462, 229] on div "cloudwalk/infinitepay-invoice-api" at bounding box center [566, 217] width 618 height 29
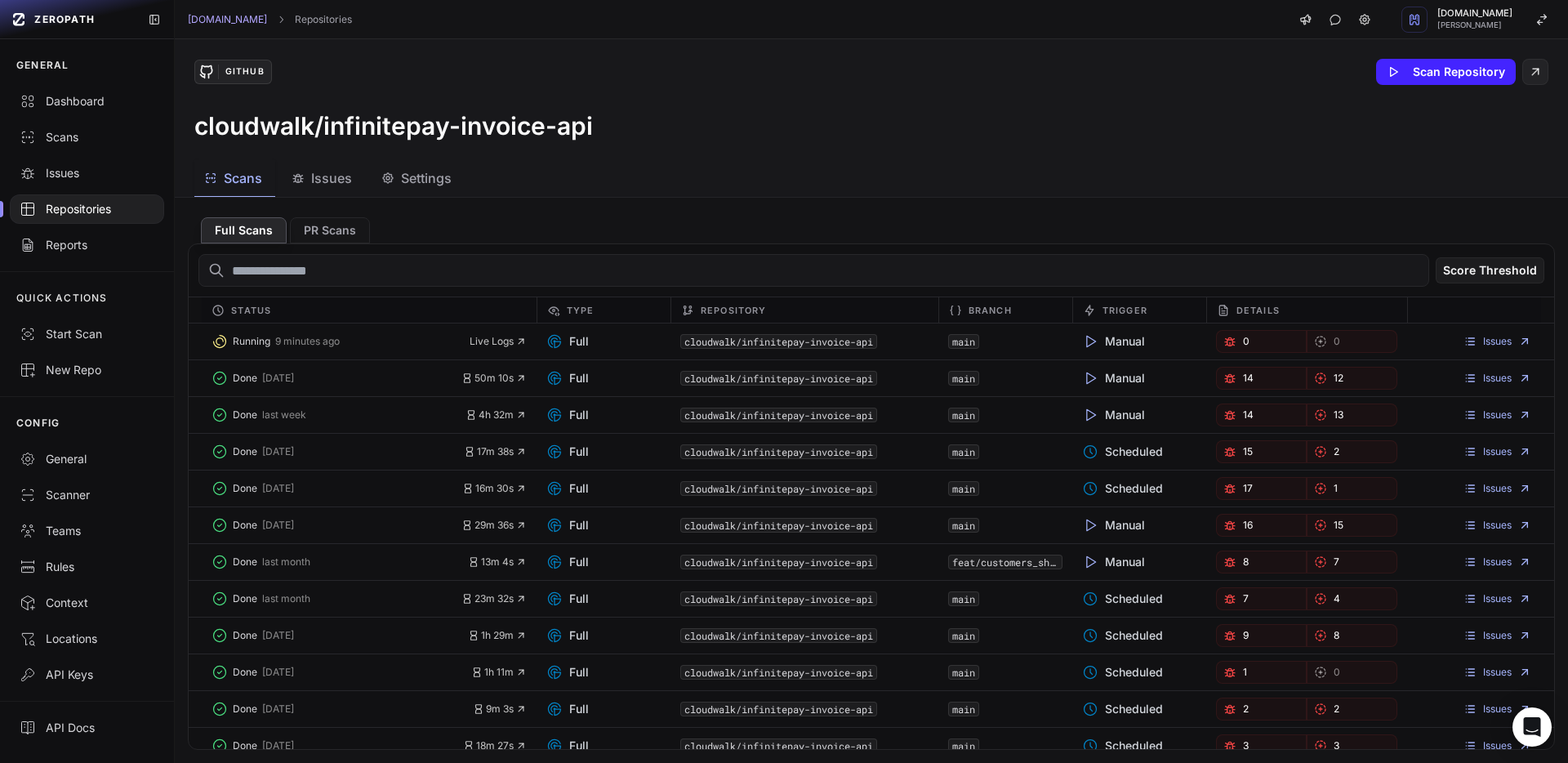
click at [101, 206] on div "Repositories" at bounding box center [87, 209] width 135 height 16
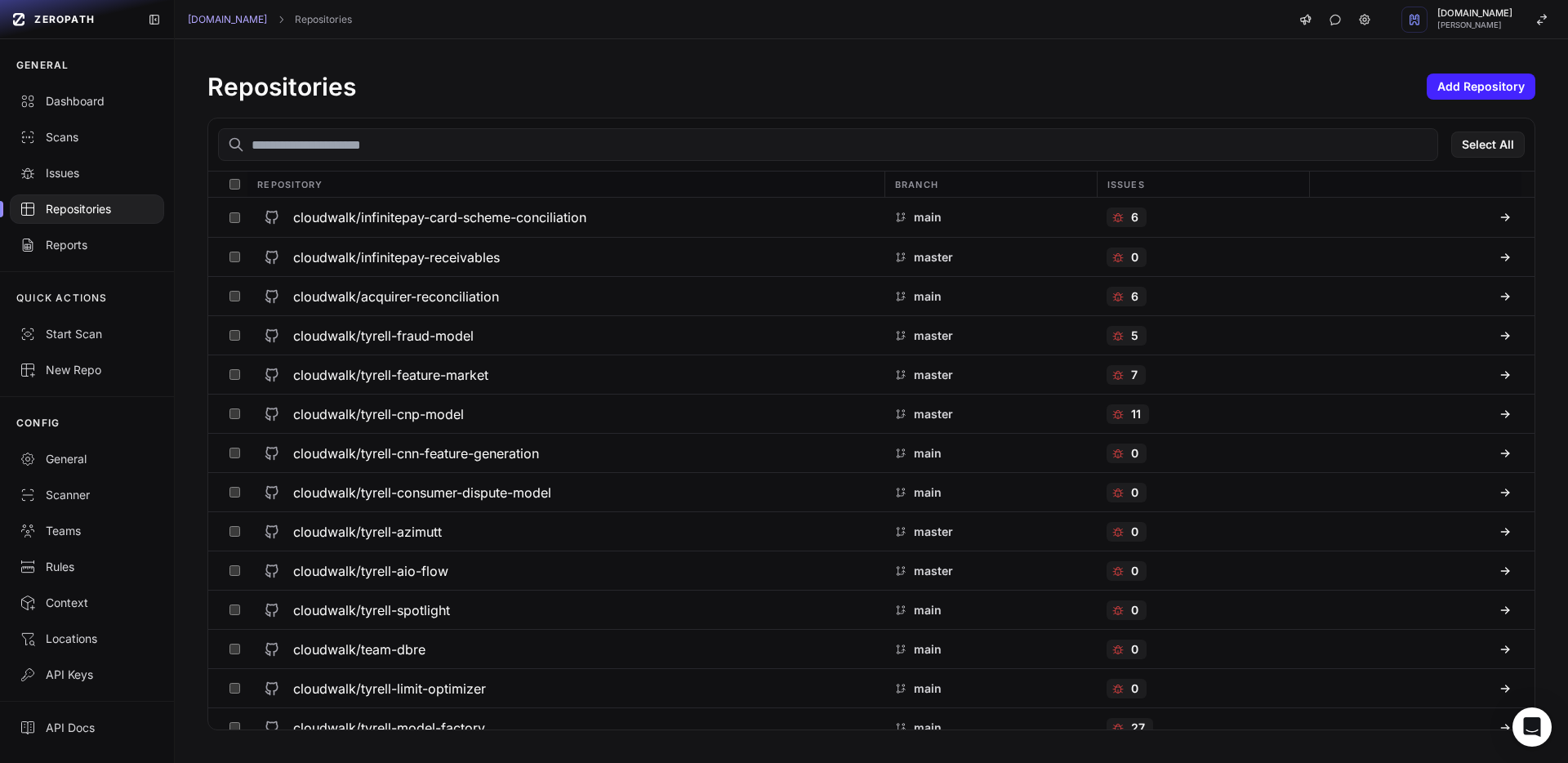
click at [358, 155] on input "text" at bounding box center [828, 145] width 1220 height 33
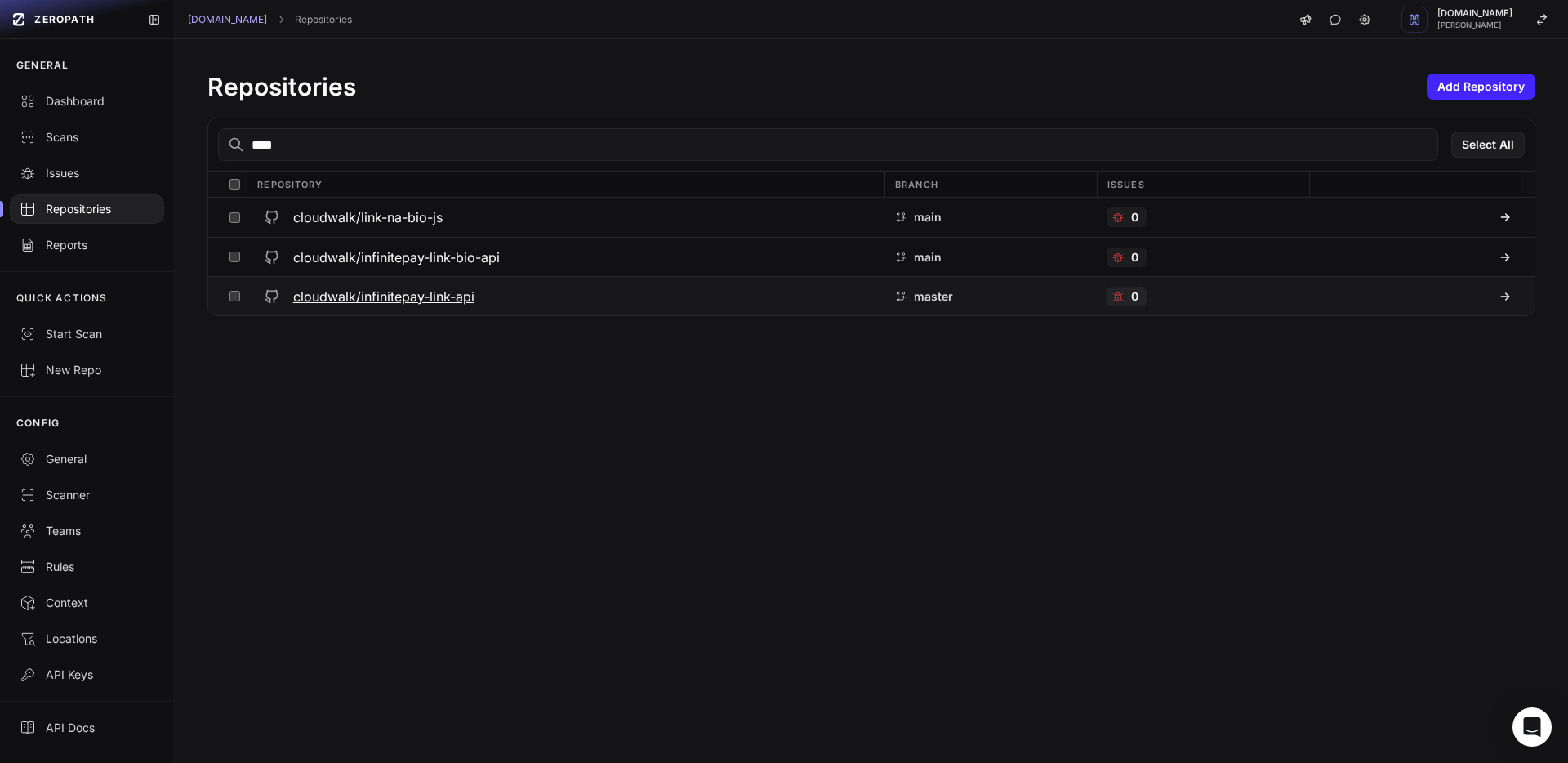
type input "****"
click at [421, 300] on h3 "cloudwalk/infinitepay-link-api" at bounding box center [383, 296] width 181 height 20
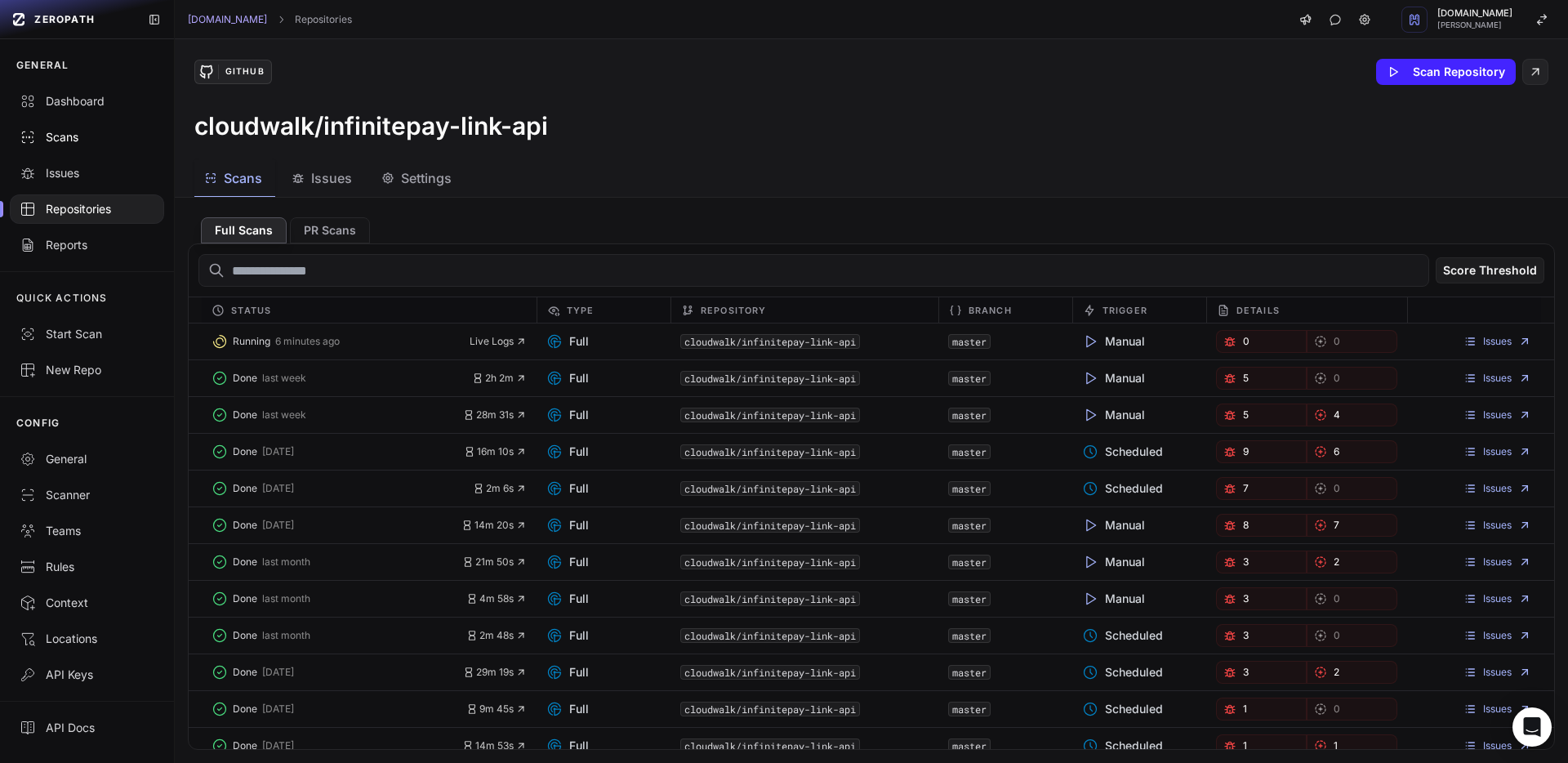
click at [90, 124] on link "Scans" at bounding box center [87, 137] width 174 height 36
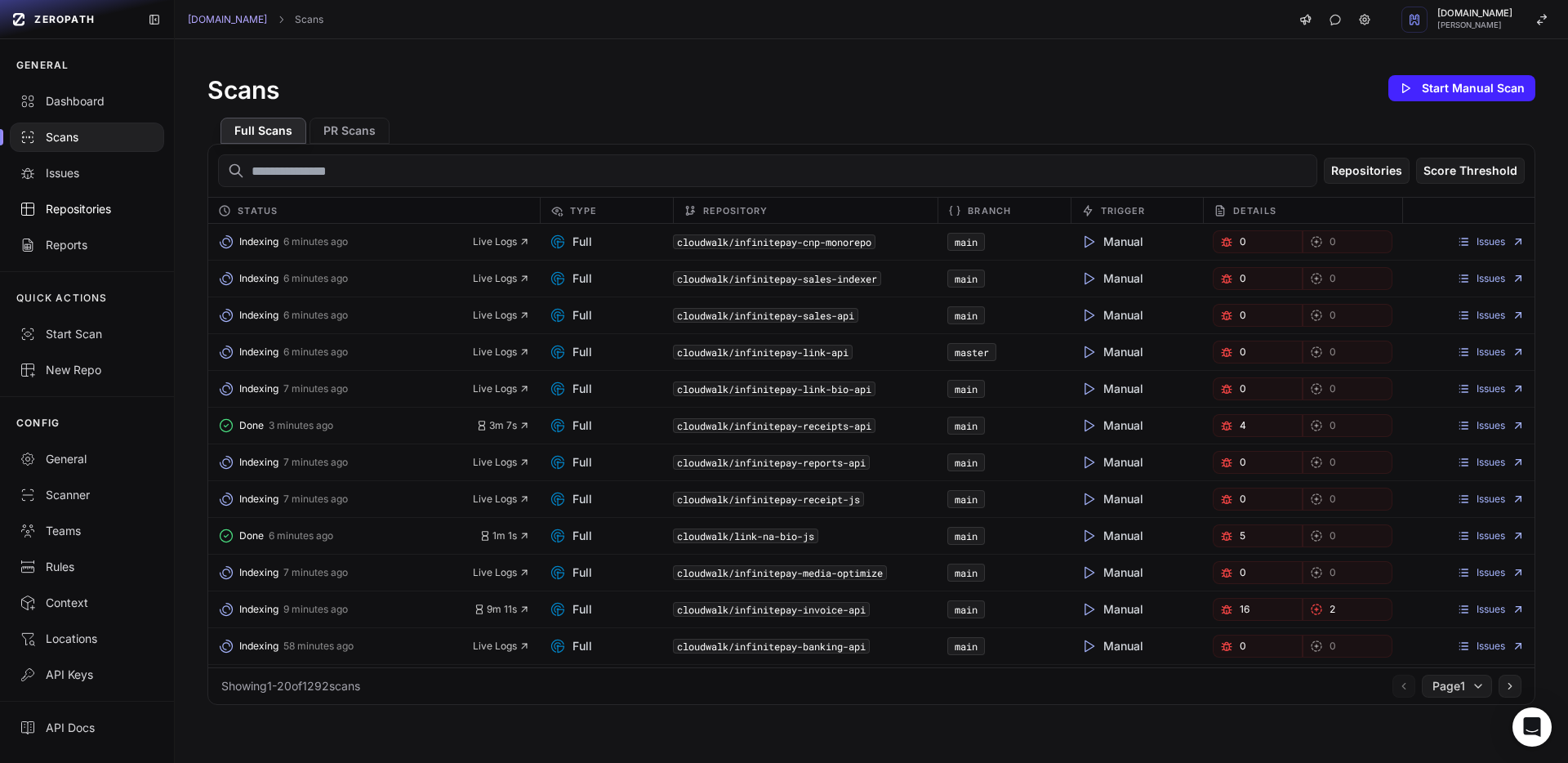
click at [106, 223] on link "Repositories" at bounding box center [87, 209] width 174 height 36
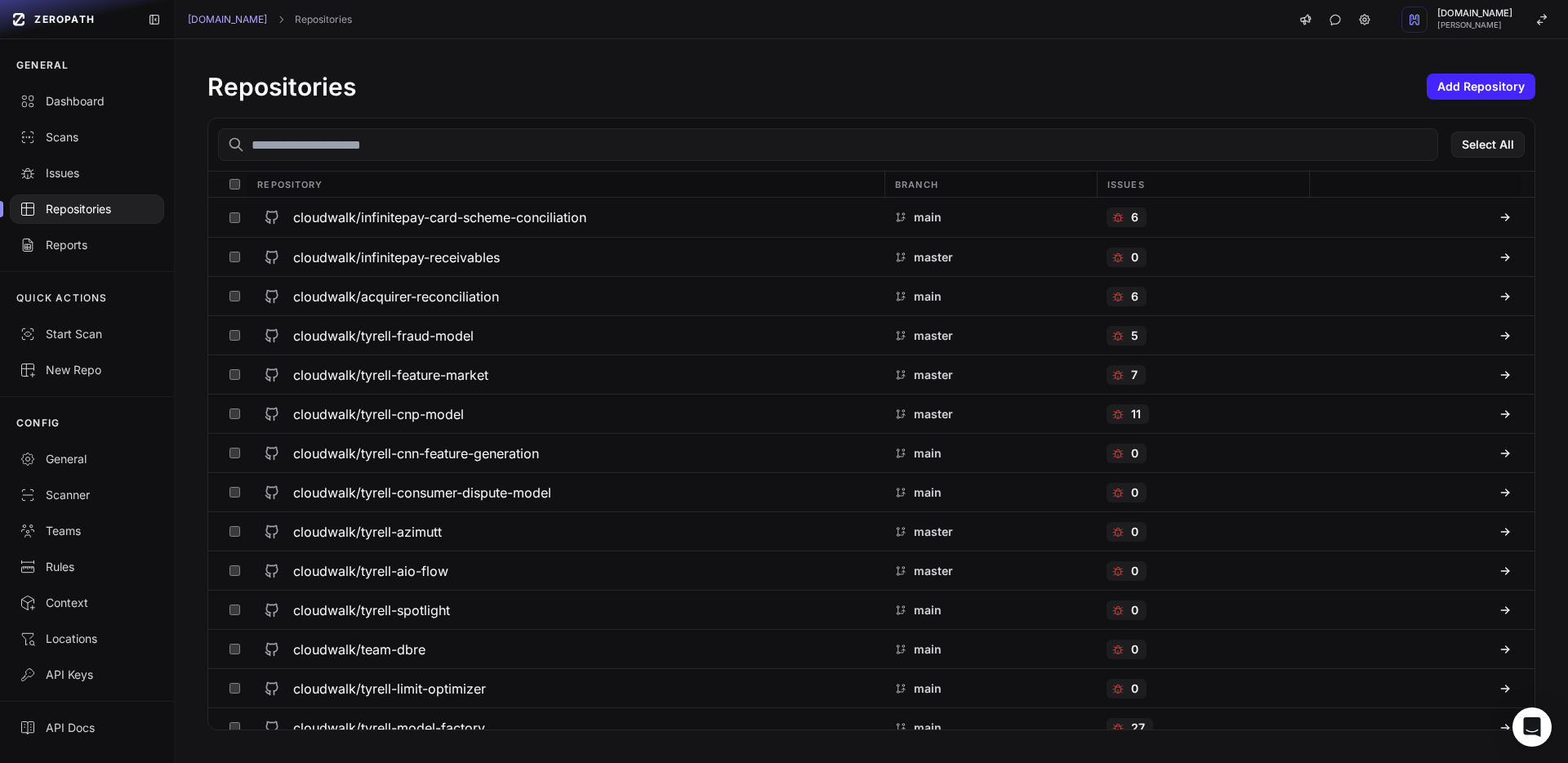
click at [343, 149] on input "text" at bounding box center [828, 145] width 1220 height 33
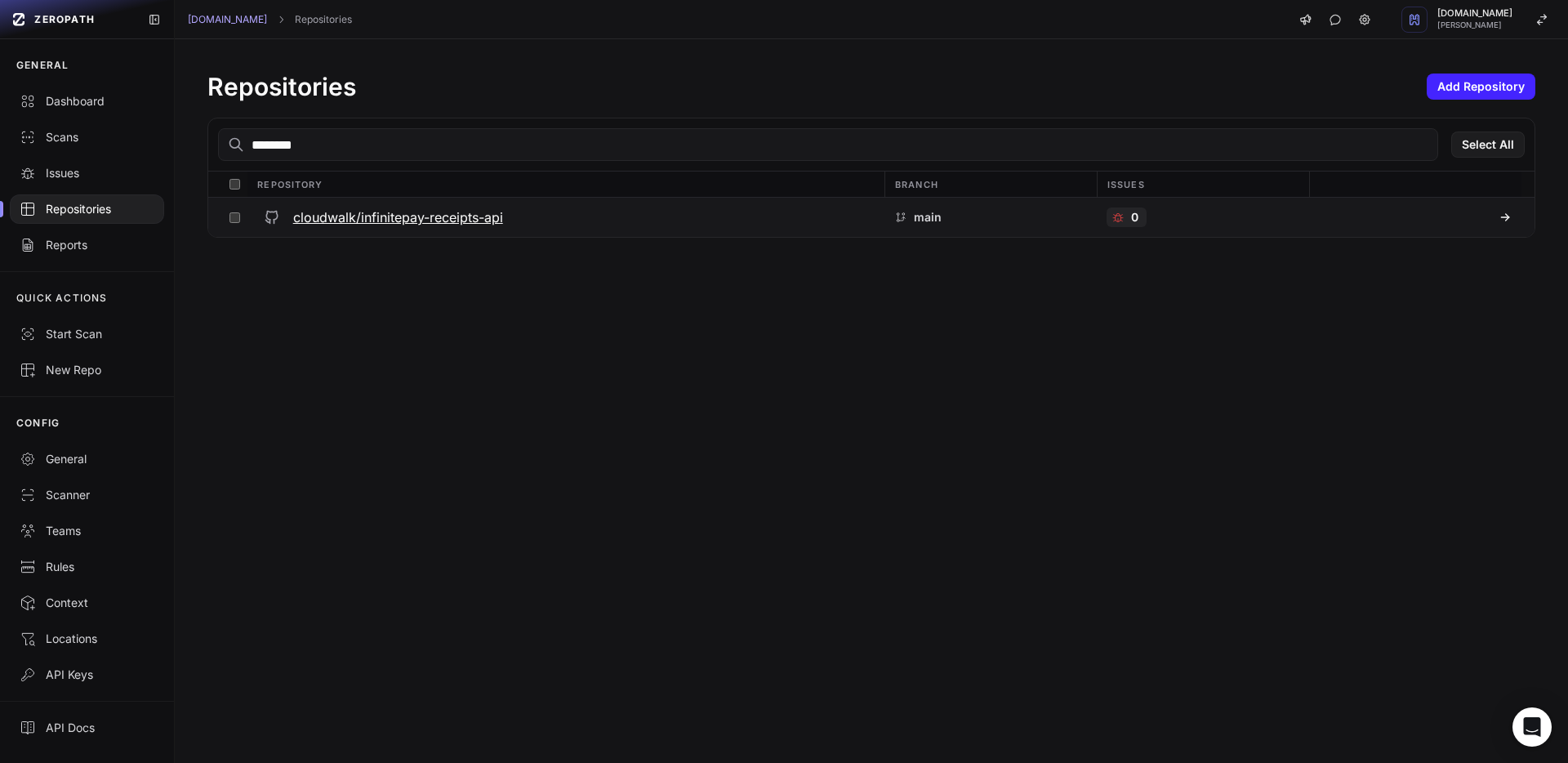
type input "********"
click at [440, 223] on h3 "cloudwalk/infinitepay-receipts-api" at bounding box center [398, 217] width 210 height 20
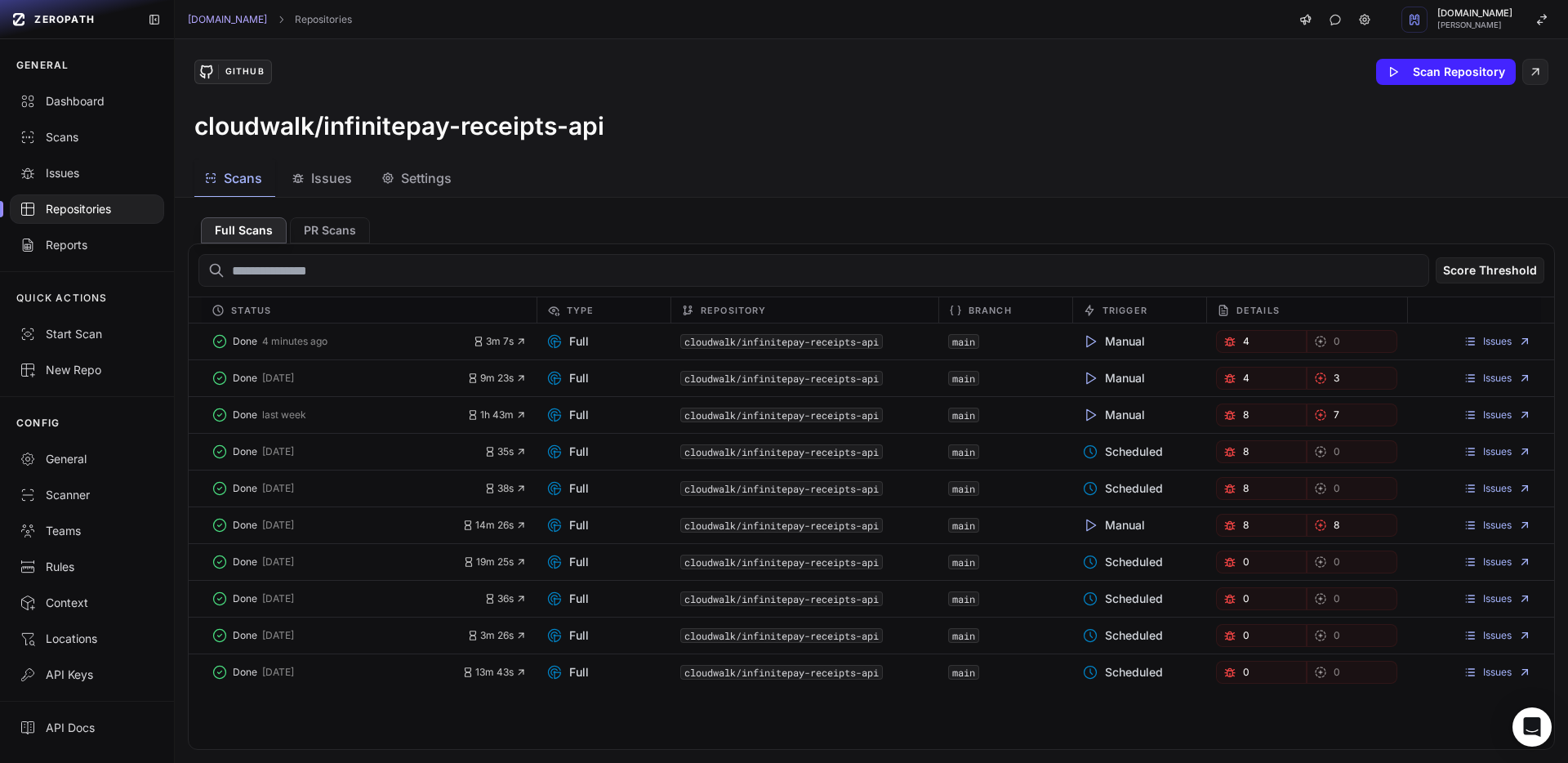
click at [372, 191] on button "Issues" at bounding box center [418, 178] width 93 height 36
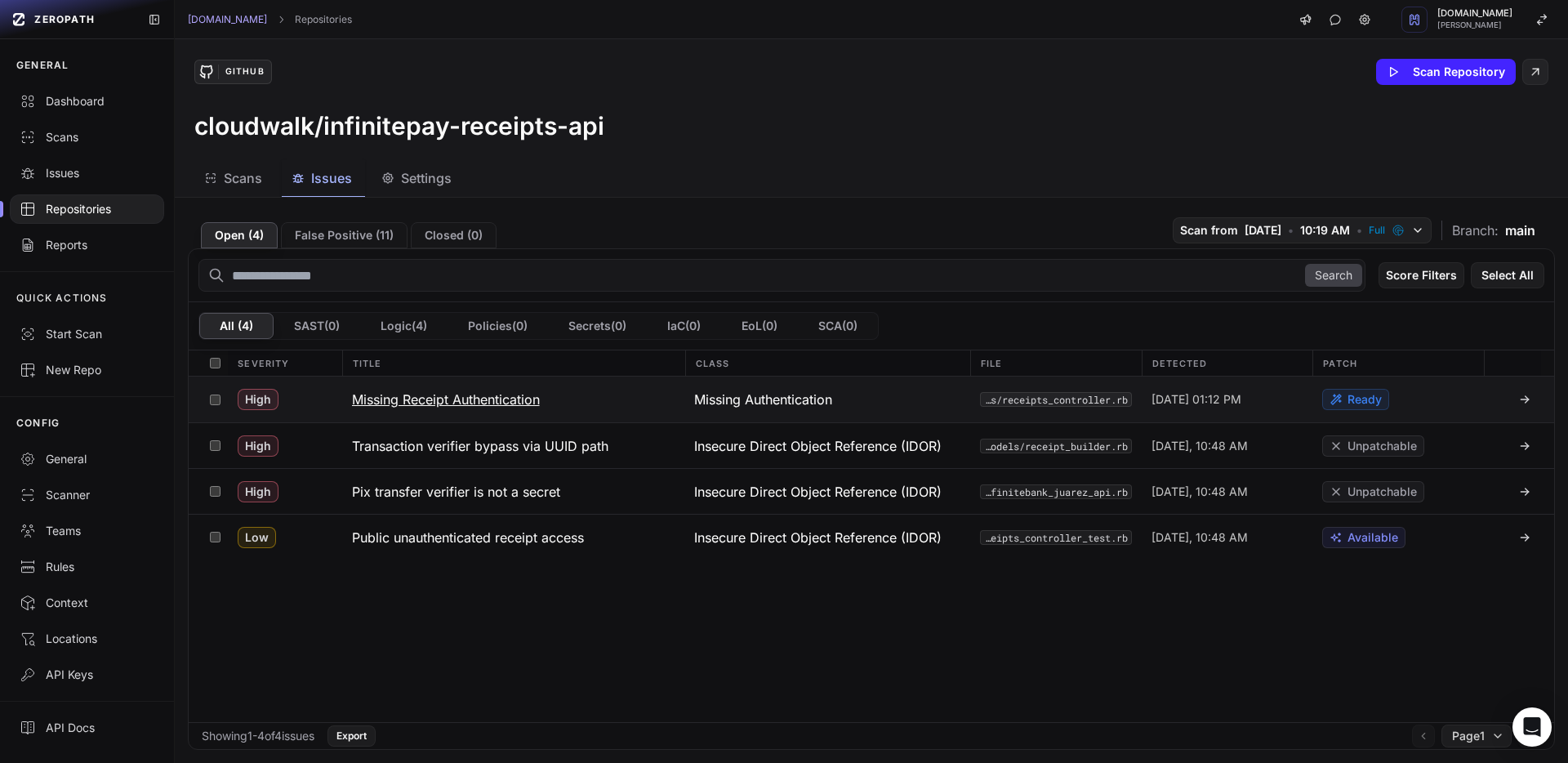
click at [463, 415] on button "Missing Receipt Authentication" at bounding box center [514, 399] width 343 height 46
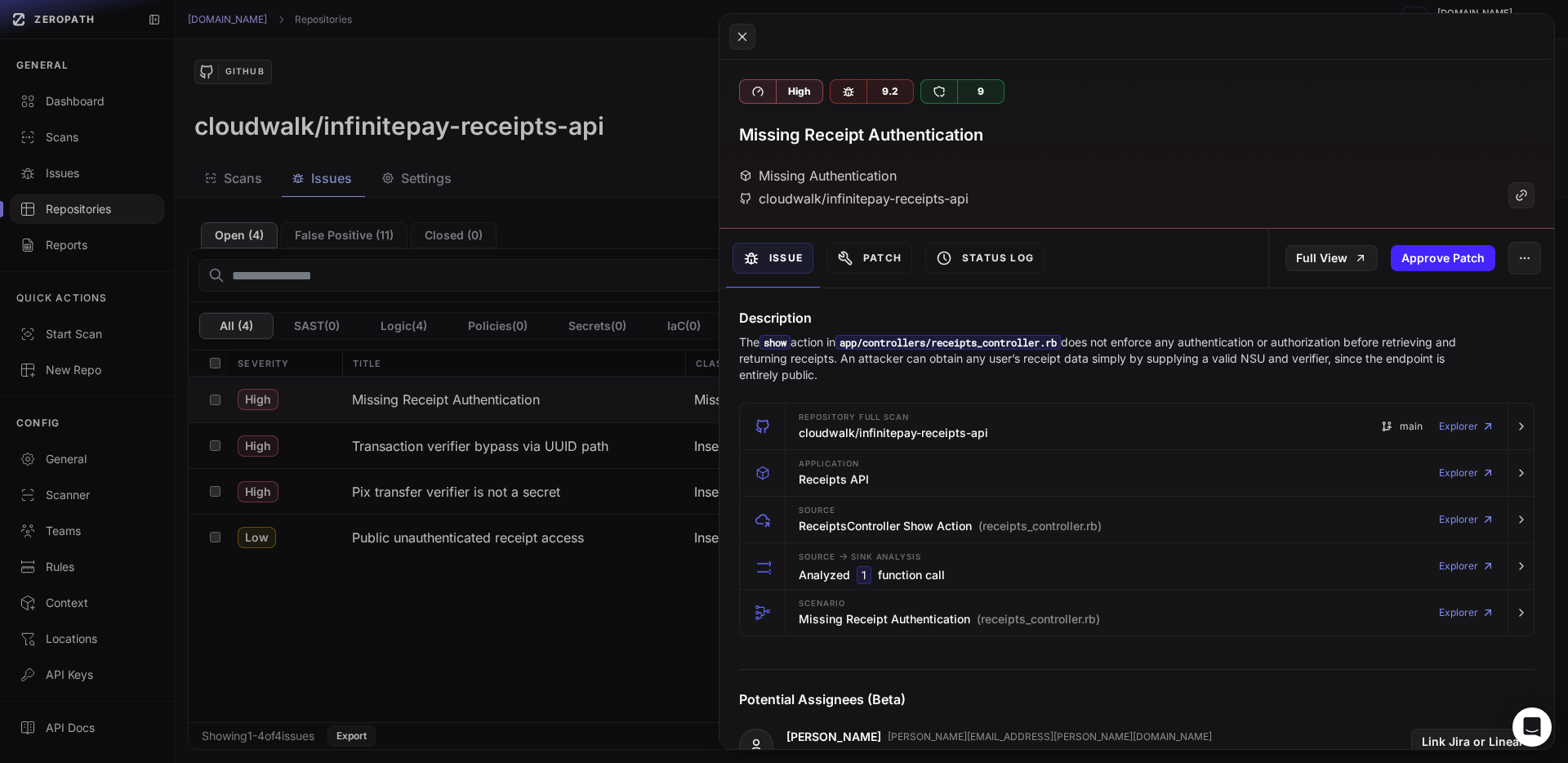
click at [523, 579] on button at bounding box center [784, 381] width 1568 height 763
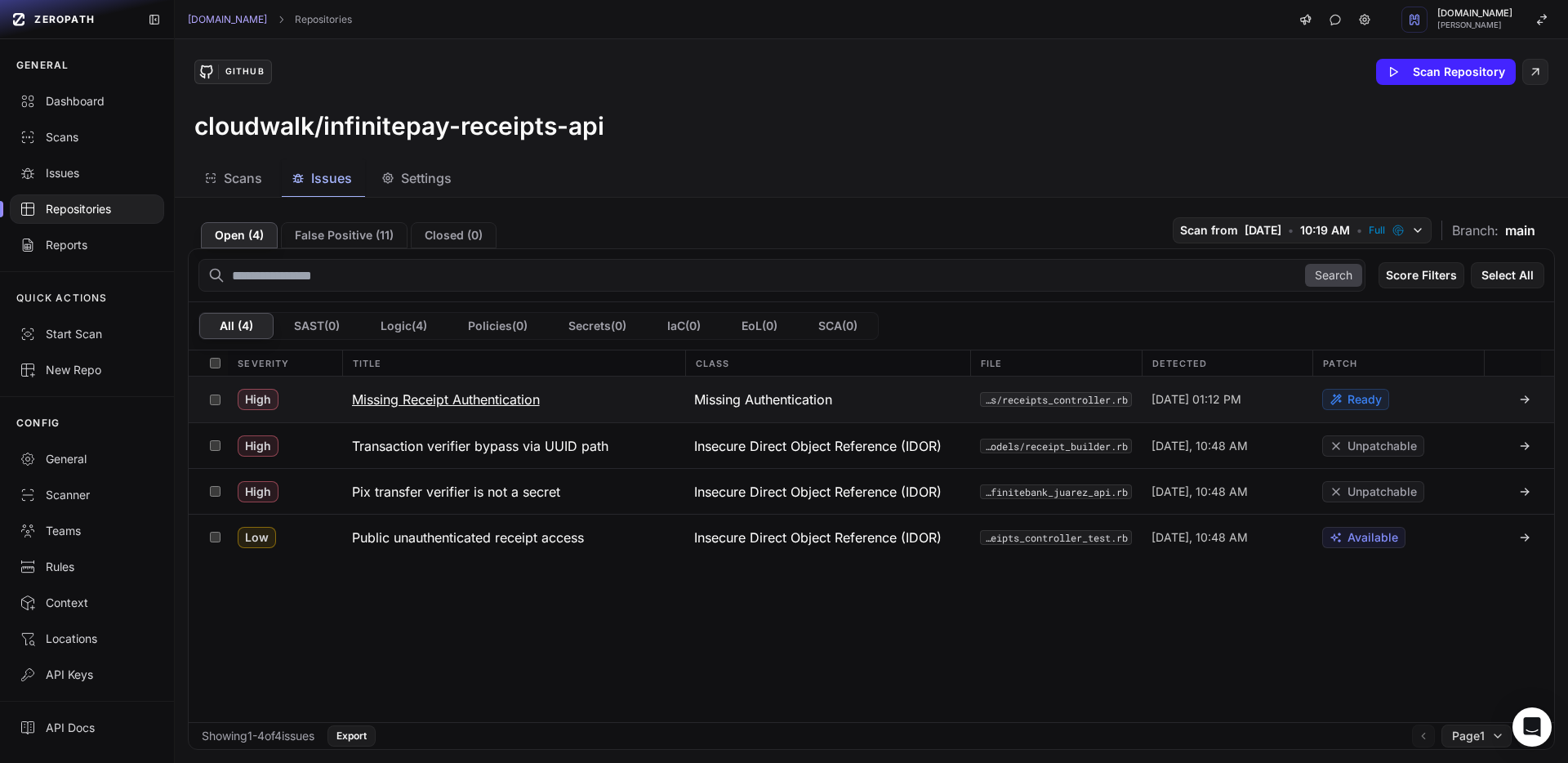
click at [488, 399] on h3 "Missing Receipt Authentication" at bounding box center [445, 399] width 188 height 20
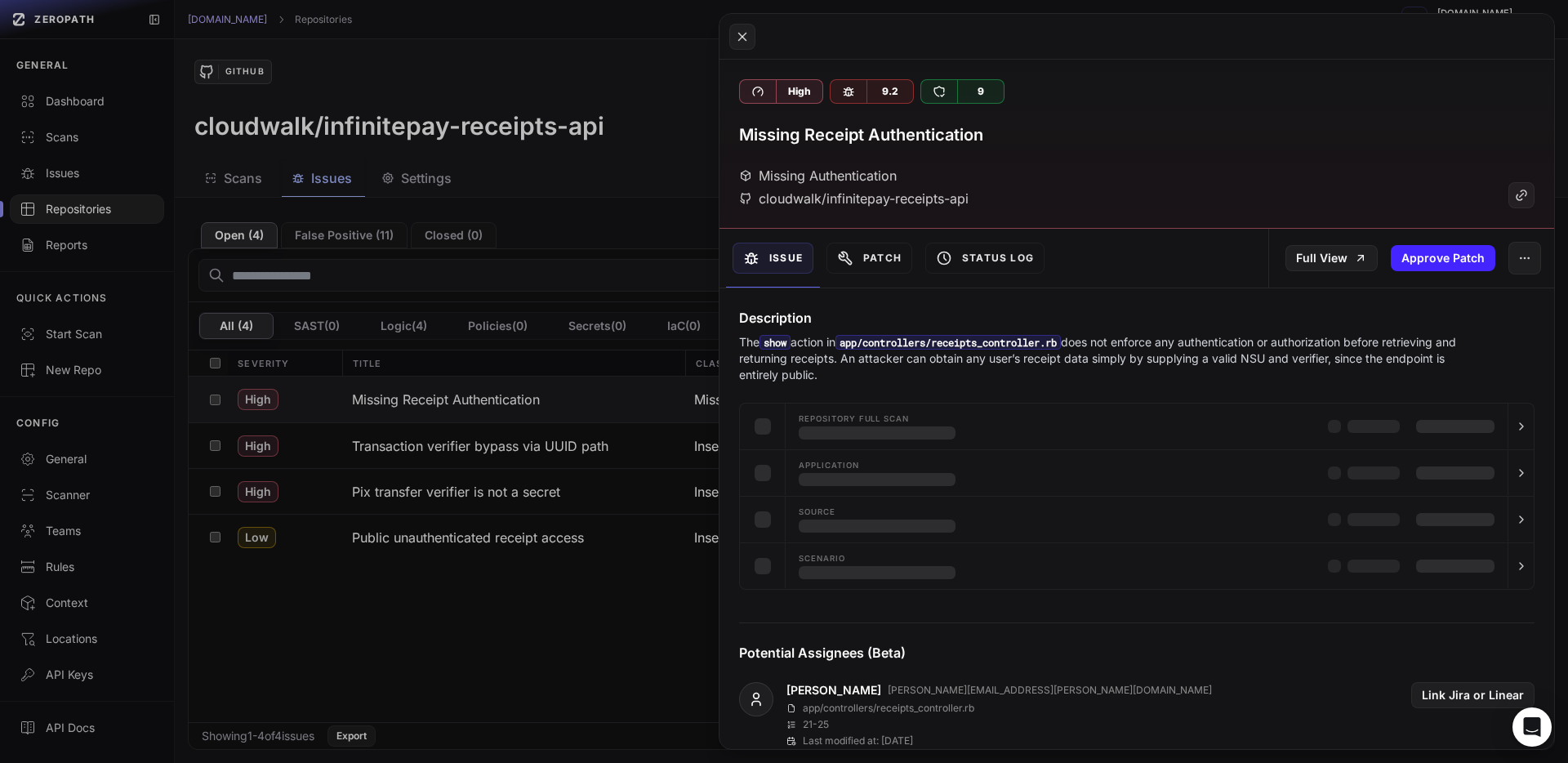
click at [497, 397] on button at bounding box center [784, 381] width 1568 height 763
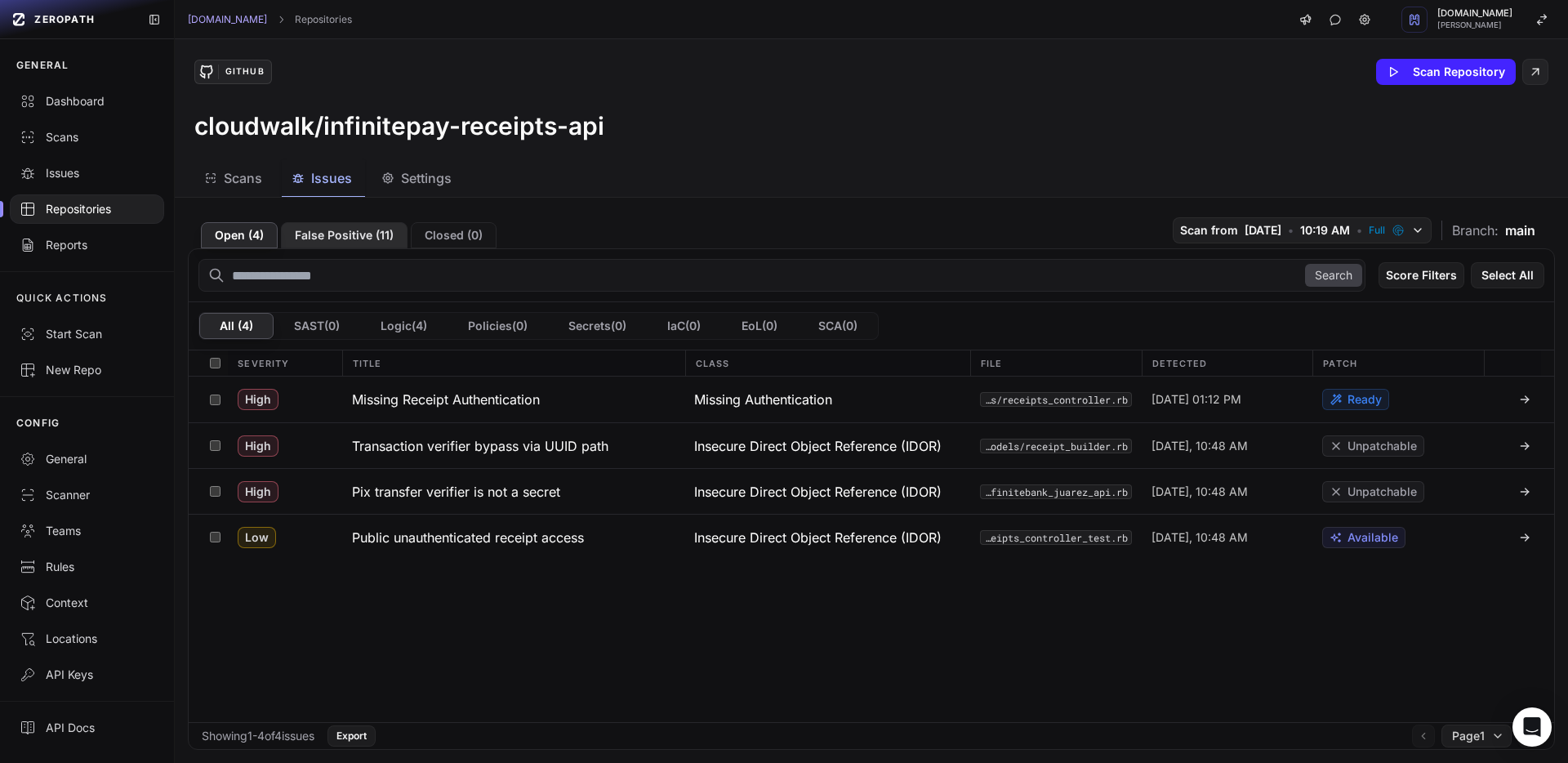
click at [327, 236] on button "False Positive ( 11 )" at bounding box center [344, 235] width 126 height 26
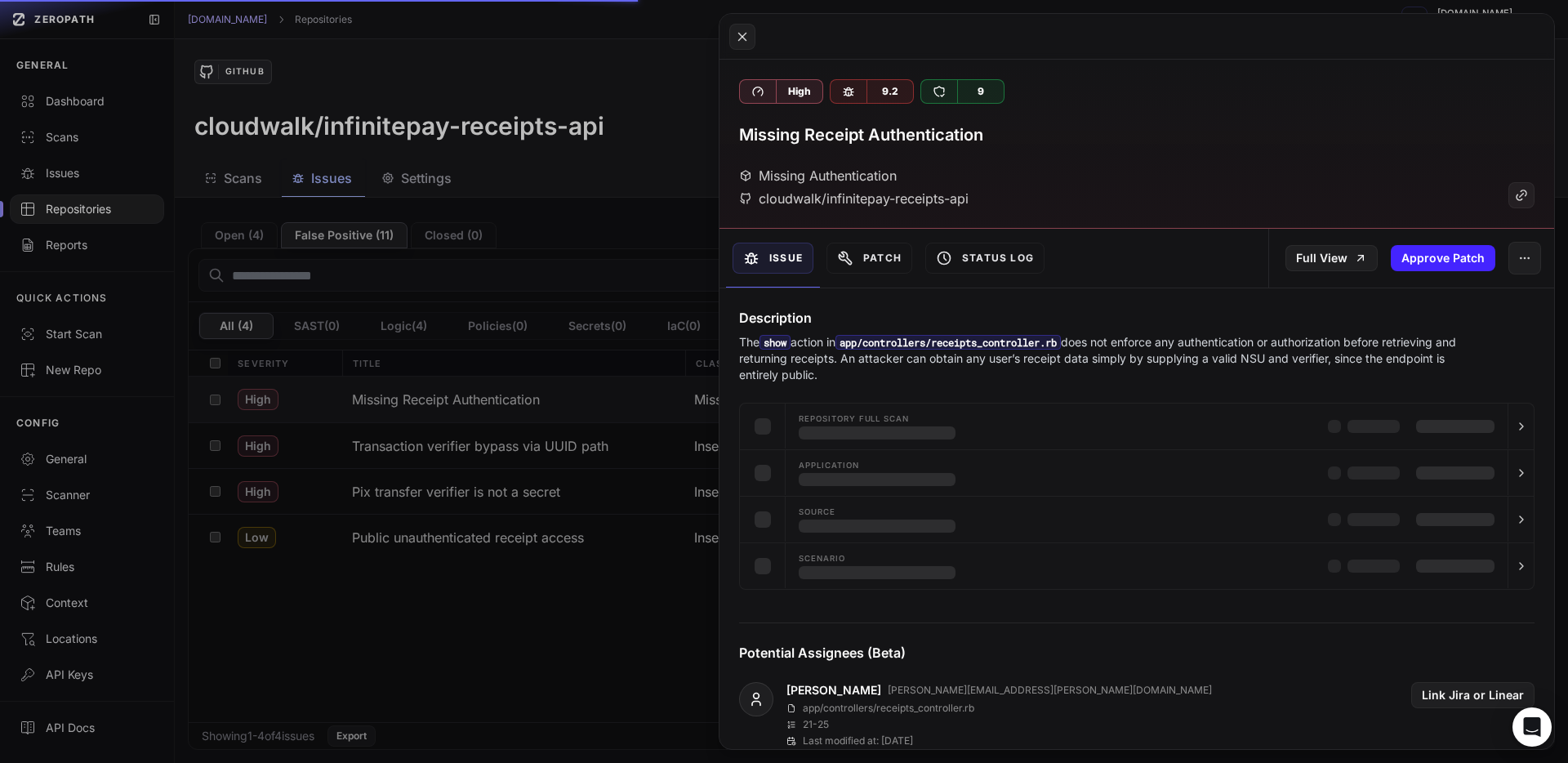
click at [556, 486] on button at bounding box center [784, 381] width 1568 height 763
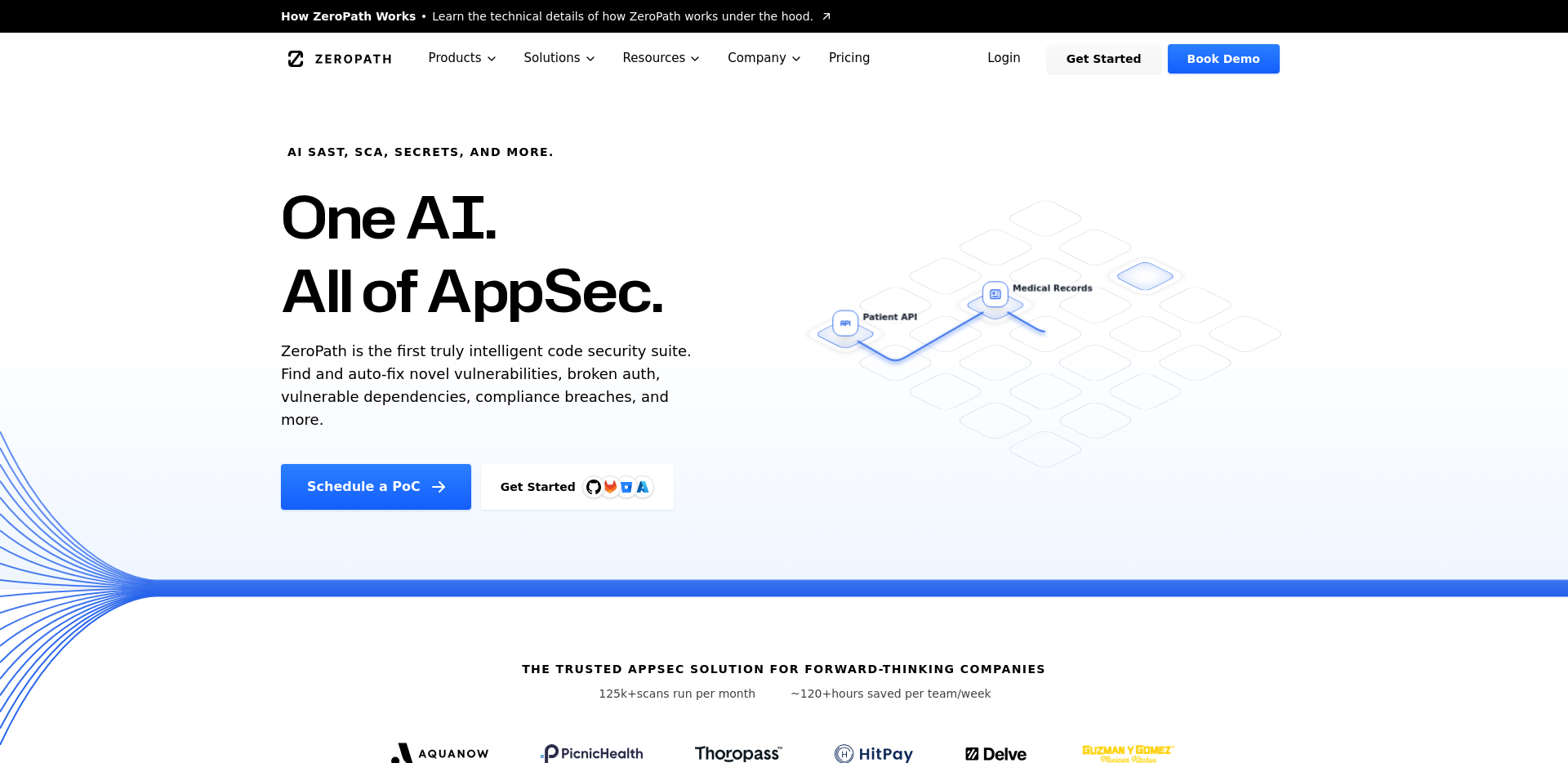
click at [1031, 66] on link "Login" at bounding box center [1004, 59] width 73 height 29
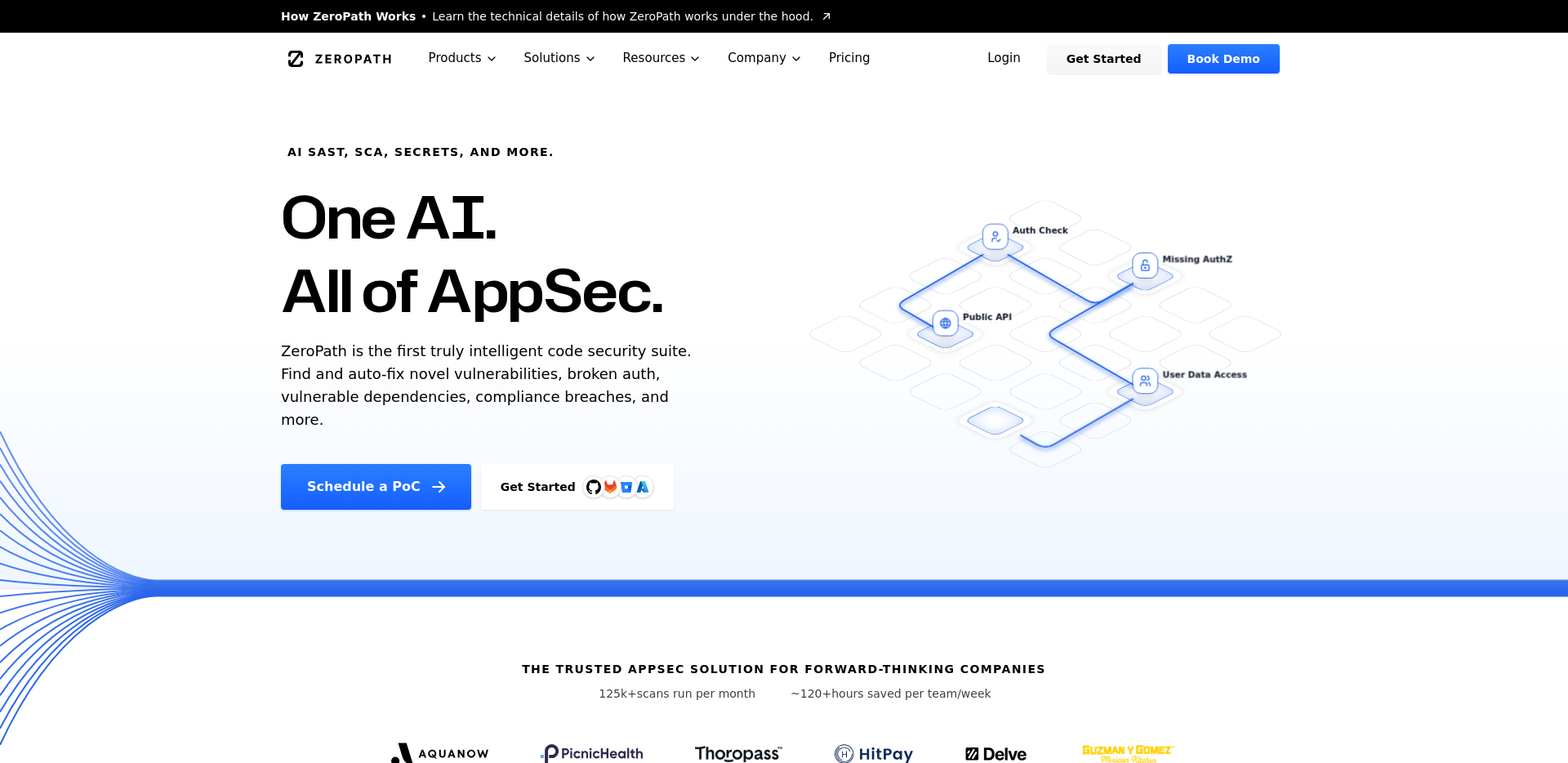
click at [1002, 61] on link "Login" at bounding box center [1004, 59] width 73 height 29
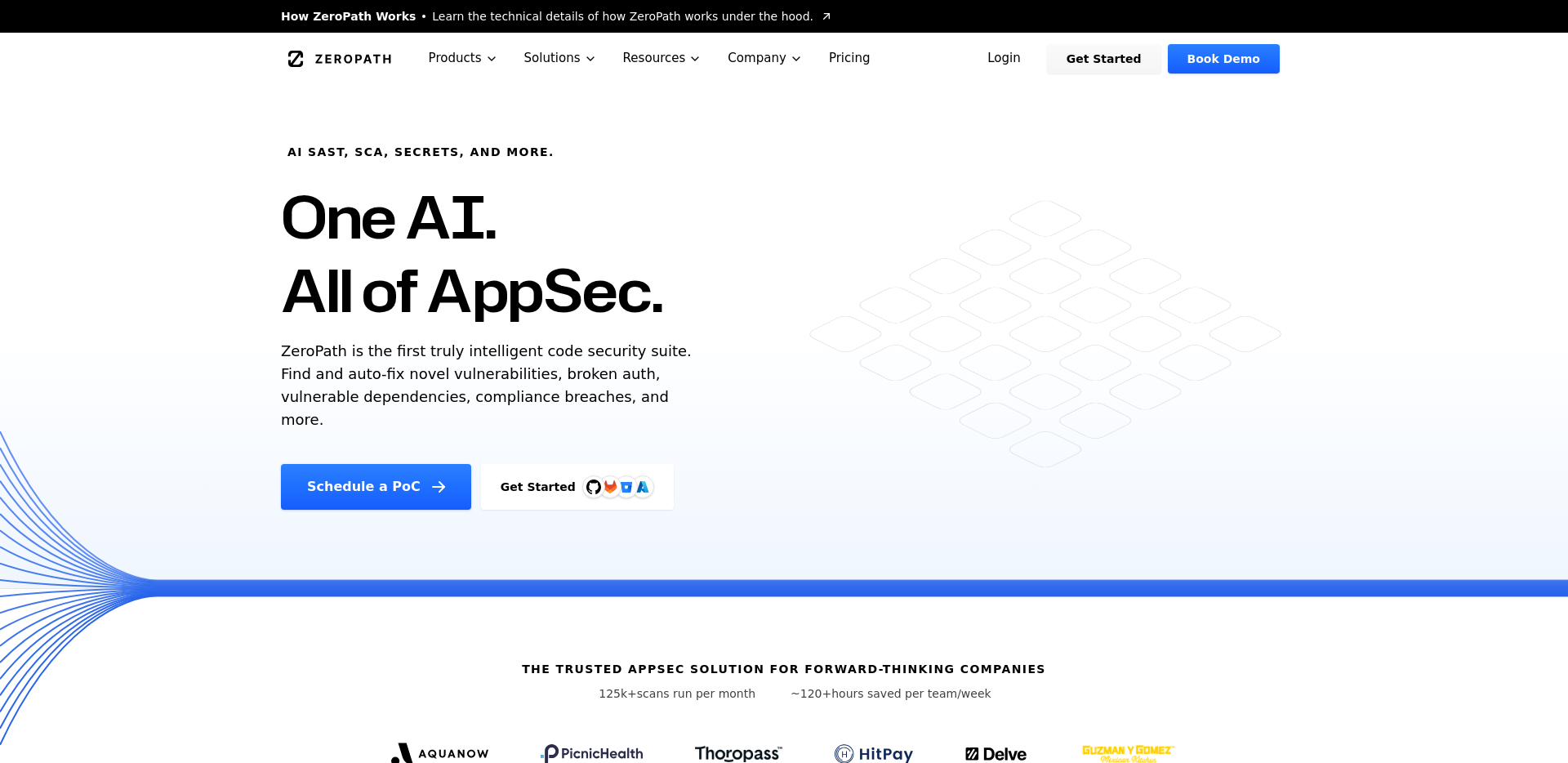
click at [1028, 64] on link "Login" at bounding box center [1004, 59] width 73 height 29
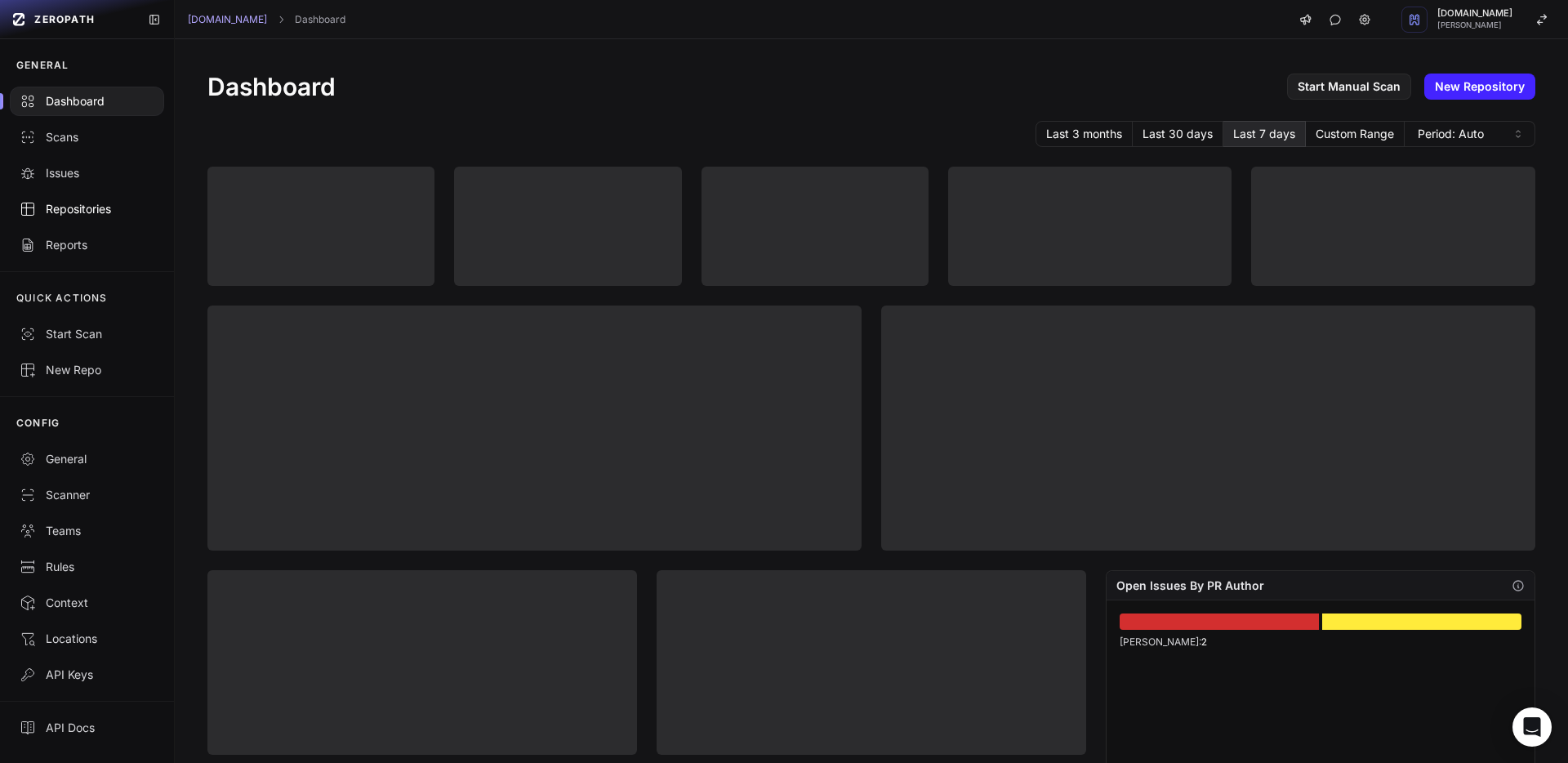
click at [97, 201] on div "Repositories" at bounding box center [87, 209] width 135 height 16
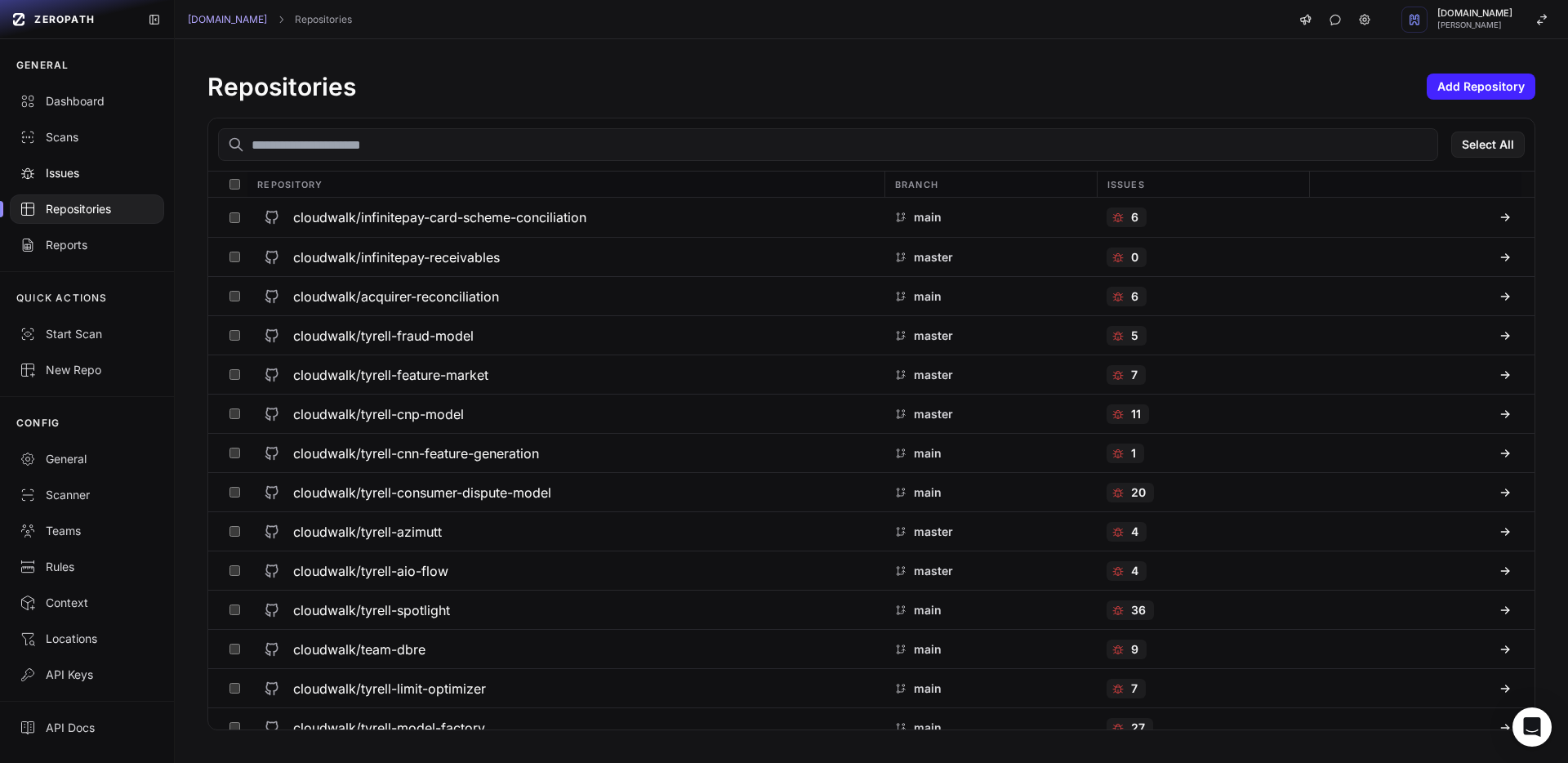
click at [87, 168] on div "Issues" at bounding box center [87, 172] width 135 height 16
click at [95, 133] on div "Scans" at bounding box center [87, 137] width 135 height 16
